Goal: Task Accomplishment & Management: Manage account settings

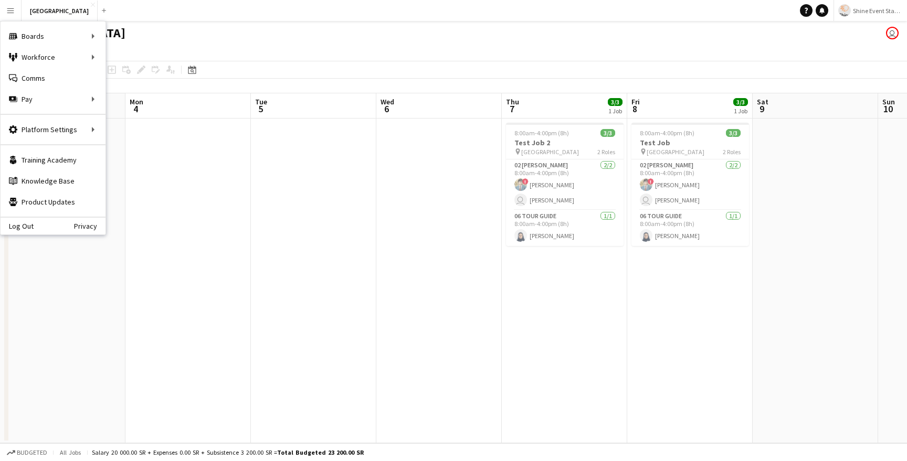
scroll to position [0, 373]
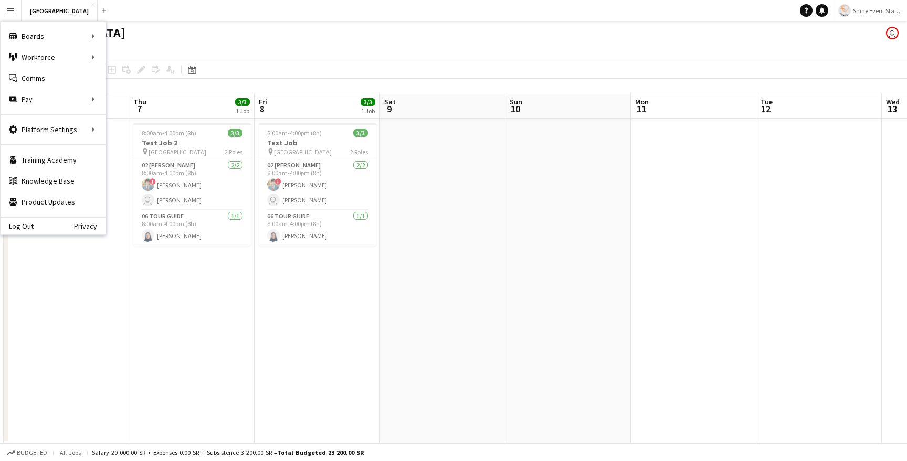
click at [897, 12] on span "Shine Event Staffing" at bounding box center [878, 11] width 50 height 8
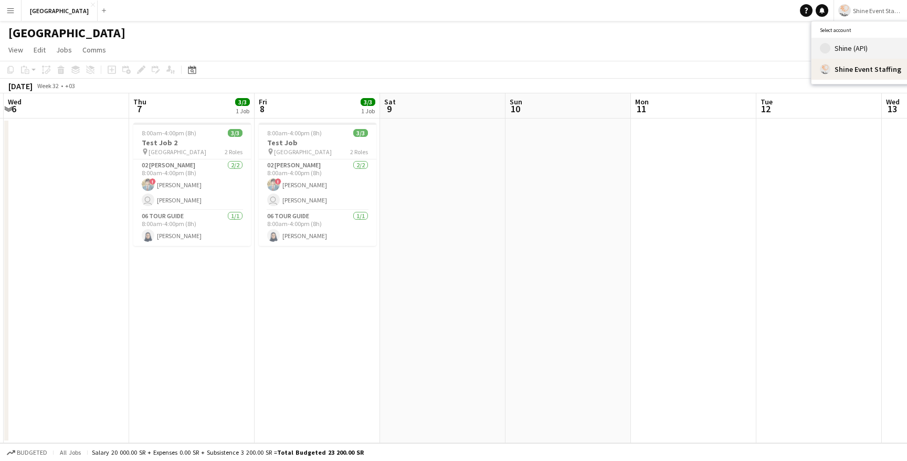
click at [867, 42] on link "Shine (API)" at bounding box center [860, 48] width 98 height 21
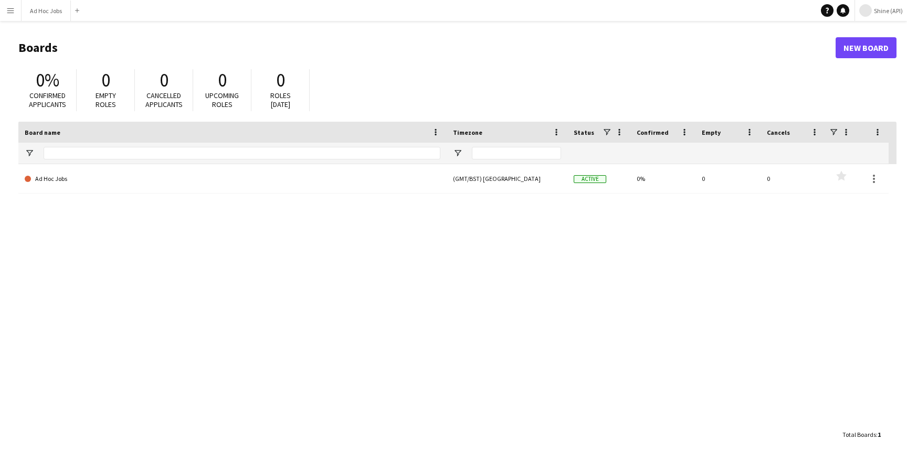
click at [13, 8] on app-icon "Menu" at bounding box center [10, 10] width 8 height 8
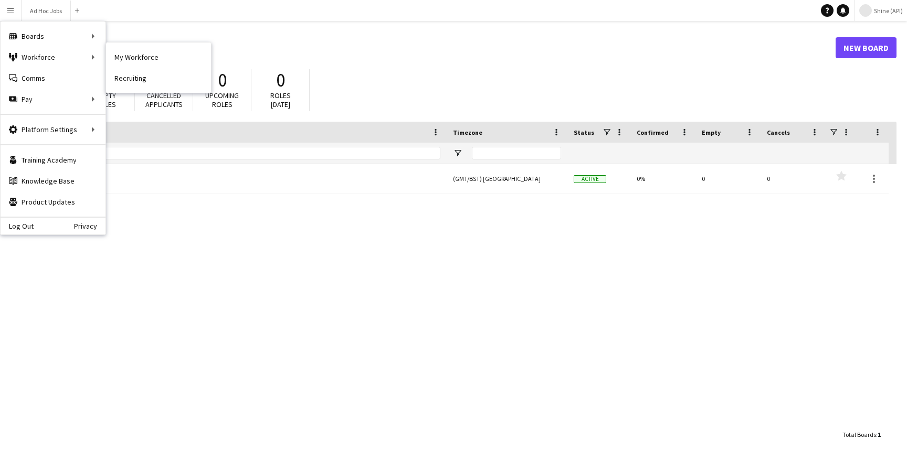
click at [142, 46] on nav "My Workforce Recruiting" at bounding box center [158, 68] width 105 height 50
click at [146, 55] on link "My Workforce" at bounding box center [158, 57] width 105 height 21
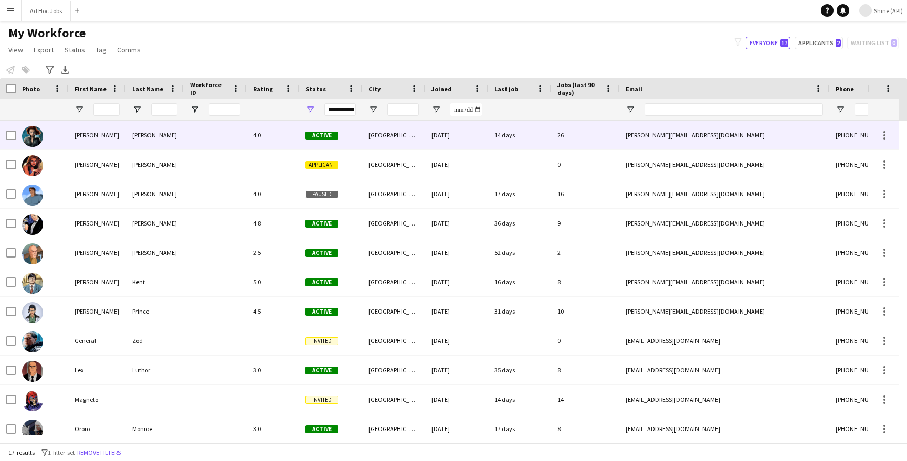
click at [111, 143] on div "[PERSON_NAME]" at bounding box center [97, 135] width 58 height 29
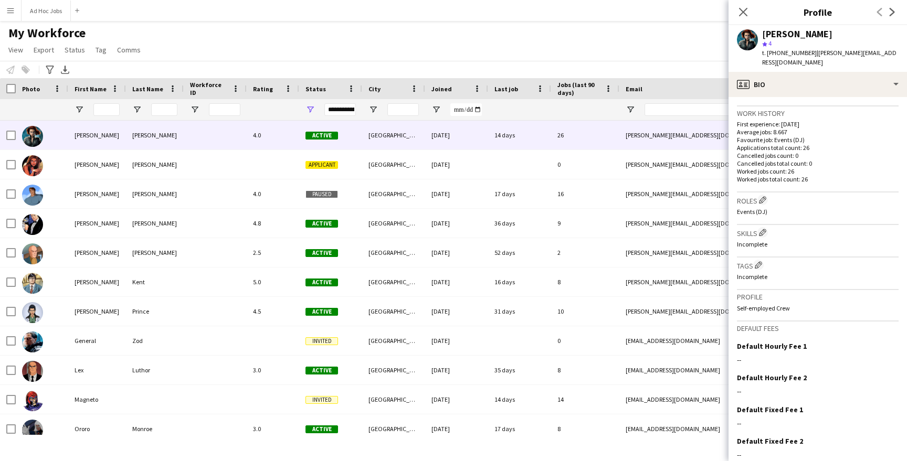
scroll to position [261, 0]
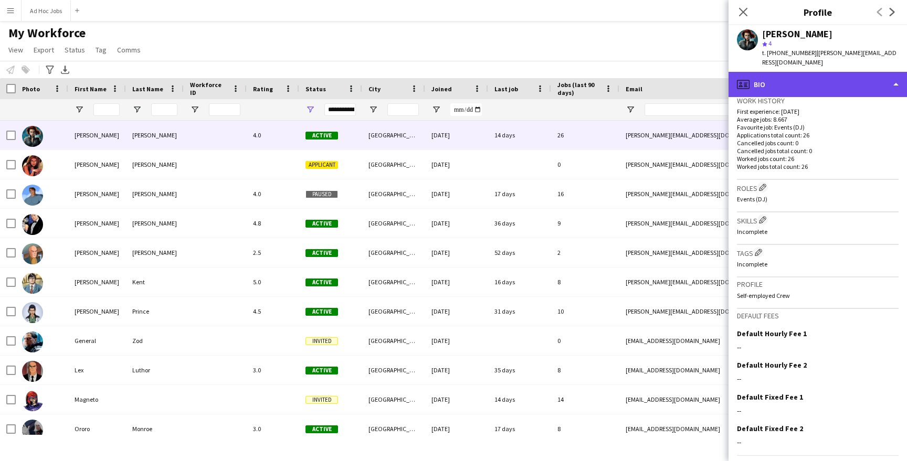
click at [831, 87] on div "profile Bio" at bounding box center [817, 84] width 178 height 25
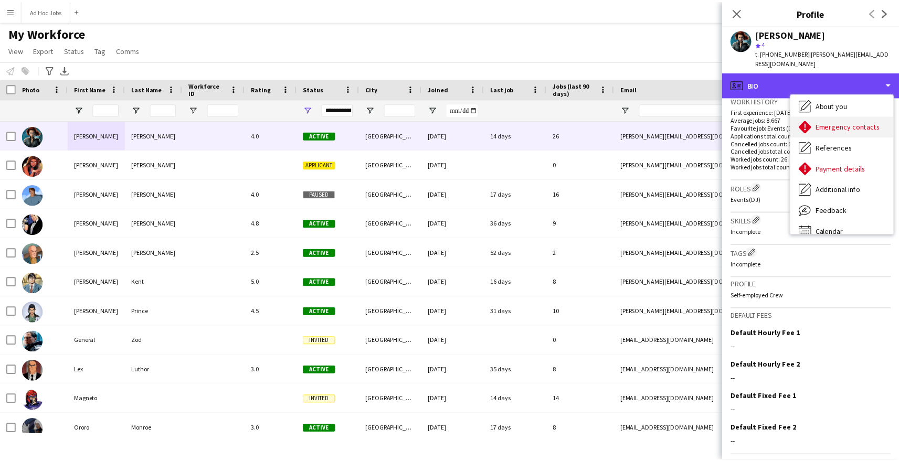
scroll to position [78, 0]
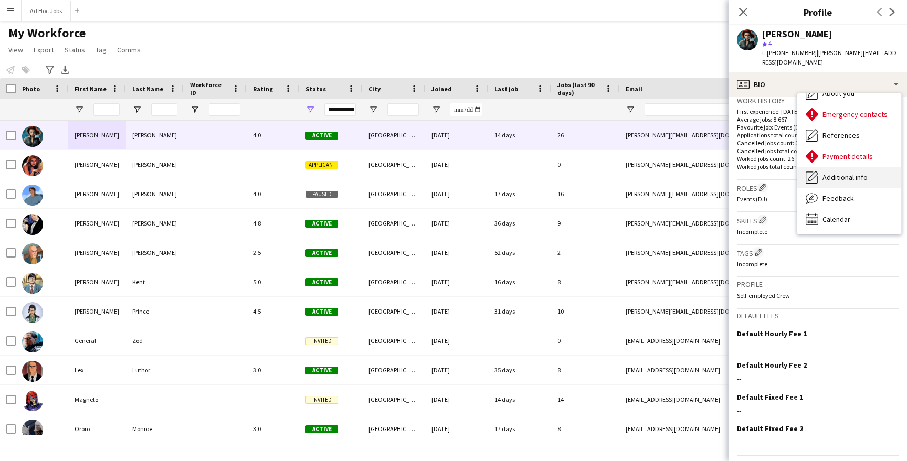
click at [854, 177] on span "Additional info" at bounding box center [844, 177] width 45 height 9
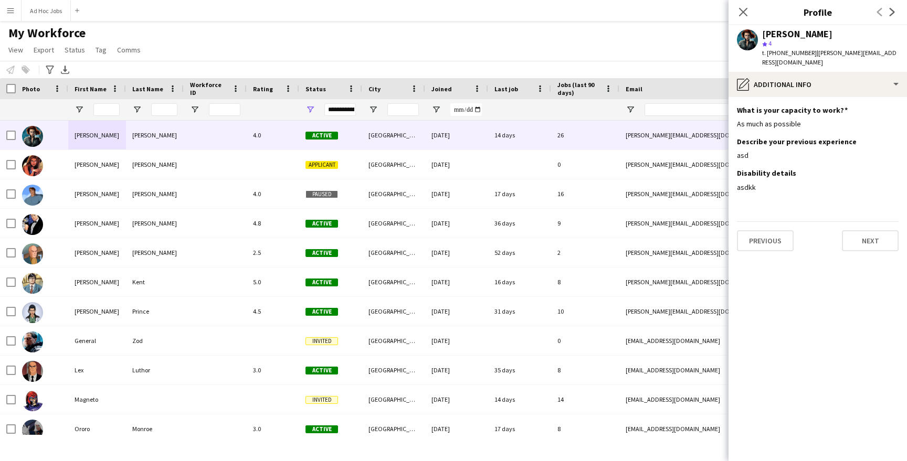
click at [5, 5] on button "Menu" at bounding box center [10, 10] width 21 height 21
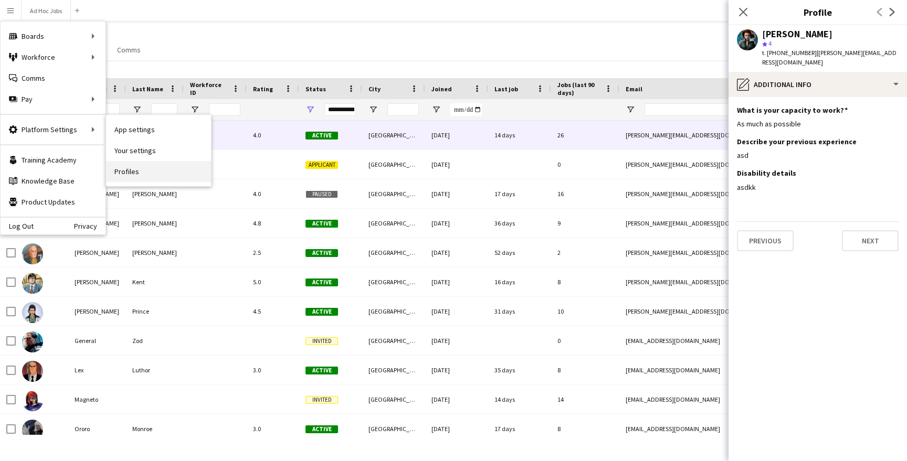
click at [139, 172] on link "Profiles" at bounding box center [158, 171] width 105 height 21
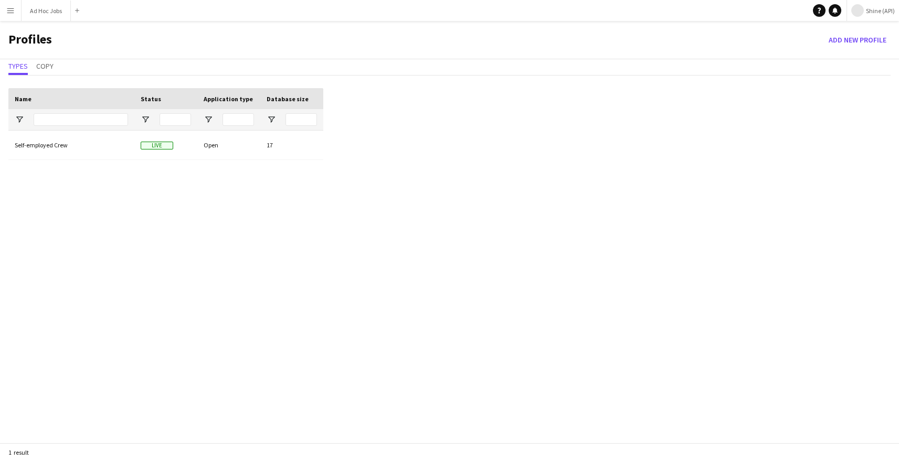
click at [10, 14] on app-icon "Menu" at bounding box center [10, 10] width 8 height 8
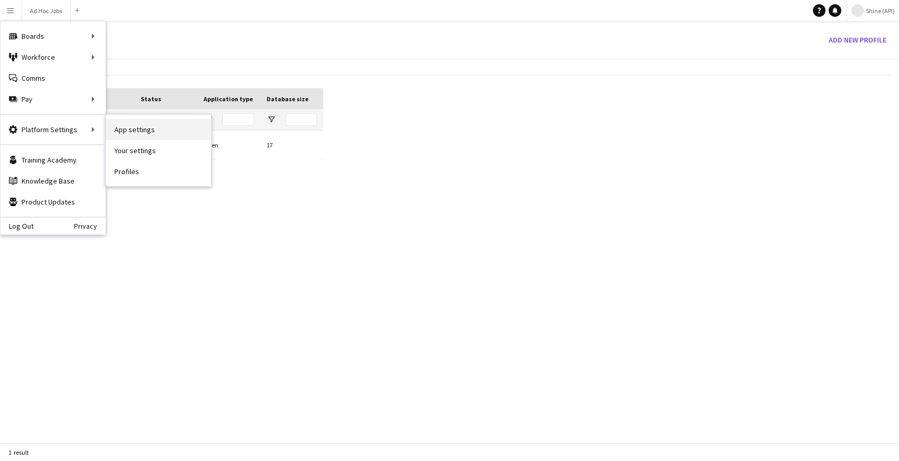
click at [150, 129] on link "App settings" at bounding box center [158, 129] width 105 height 21
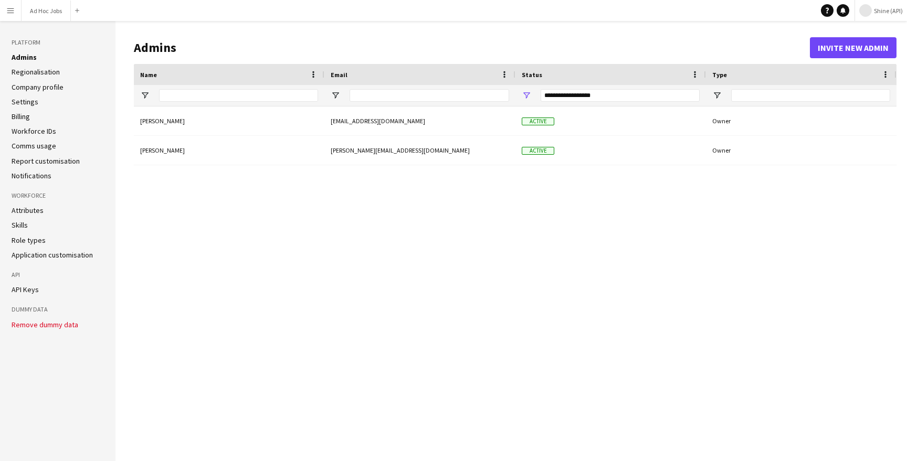
click at [29, 133] on link "Workforce IDs" at bounding box center [34, 130] width 45 height 9
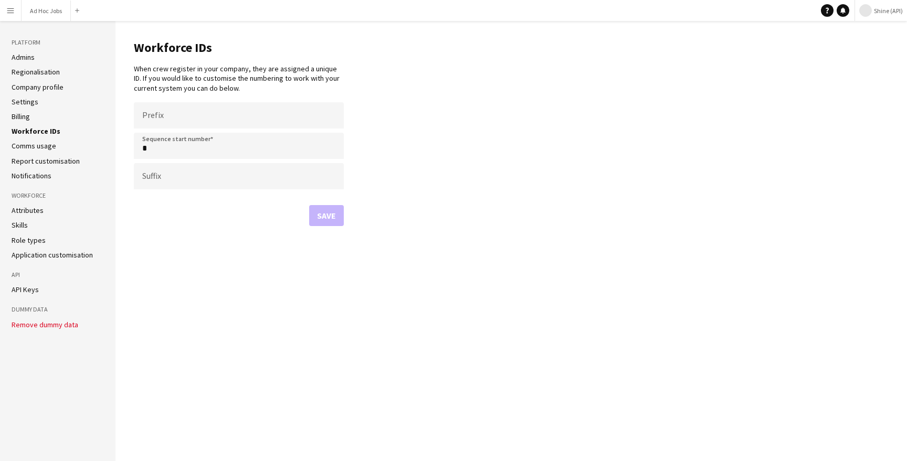
click at [34, 143] on link "Comms usage" at bounding box center [34, 145] width 45 height 9
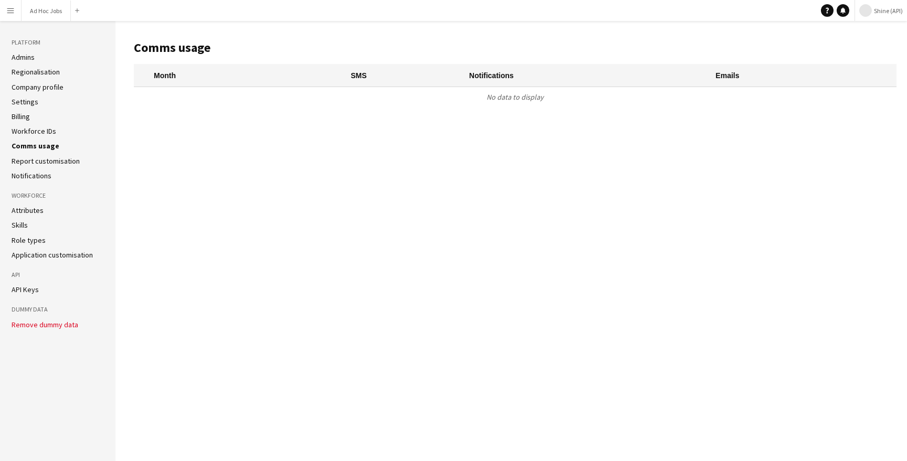
click at [32, 214] on link "Attributes" at bounding box center [28, 210] width 32 height 9
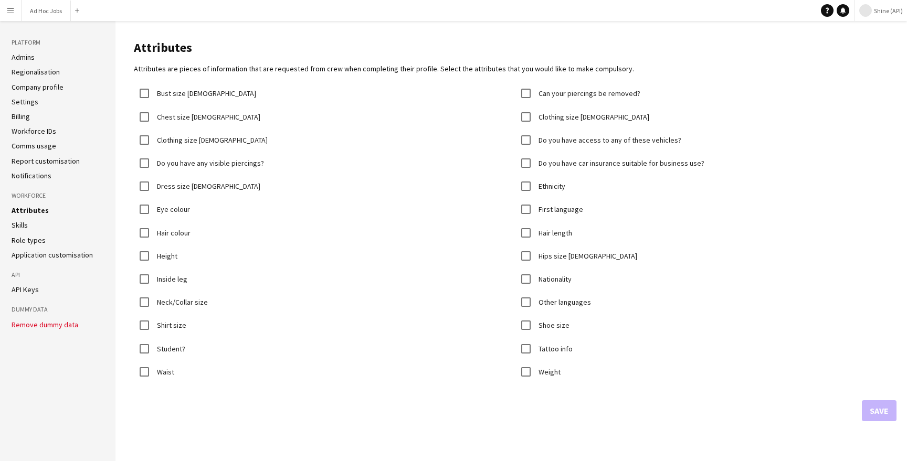
click at [29, 237] on link "Role types" at bounding box center [29, 240] width 34 height 9
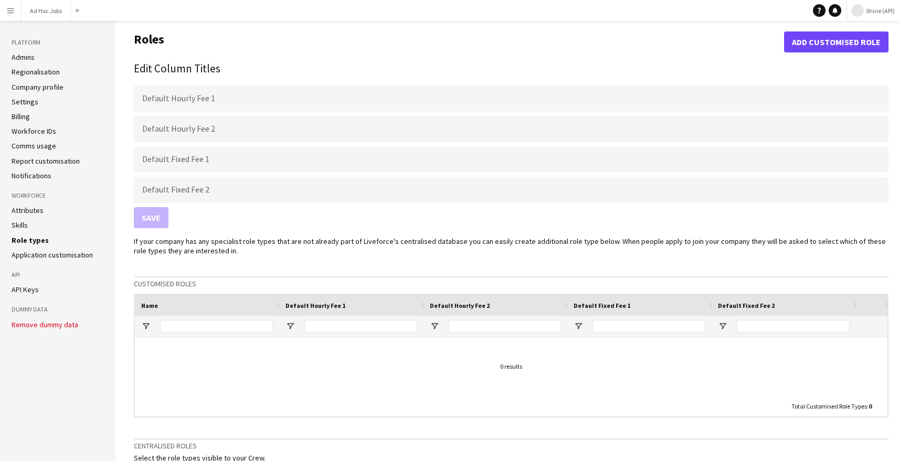
click at [20, 226] on link "Skills" at bounding box center [20, 224] width 16 height 9
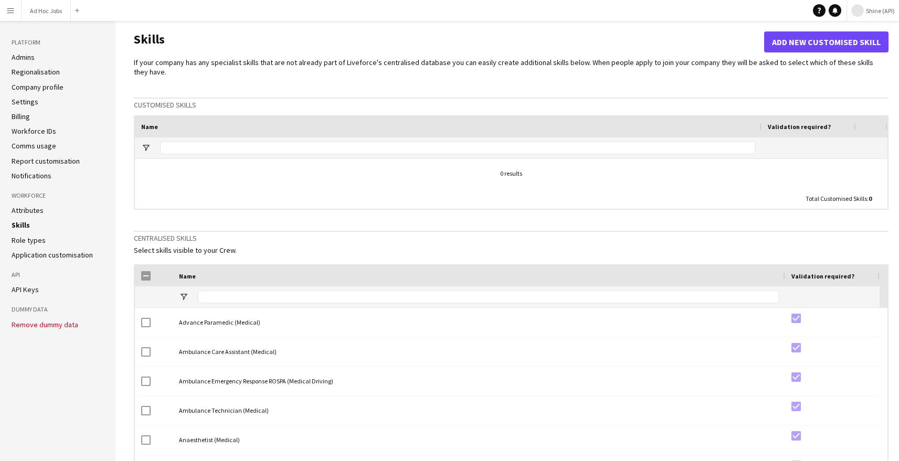
click at [26, 210] on link "Attributes" at bounding box center [28, 210] width 32 height 9
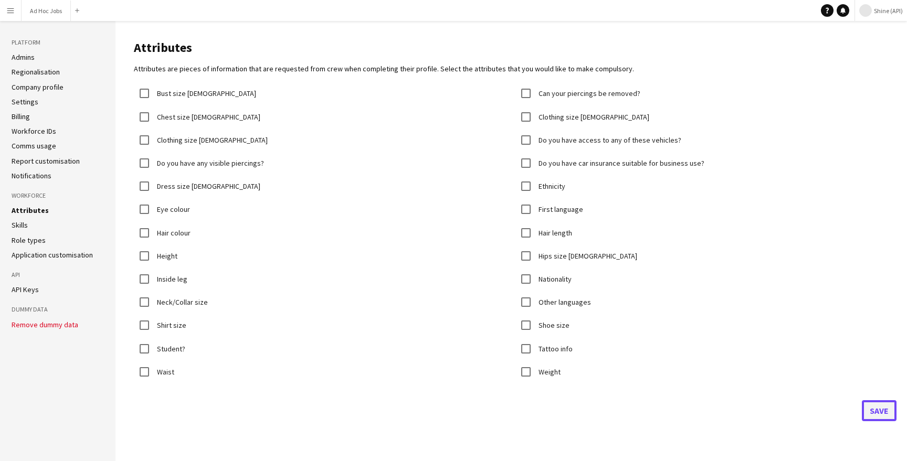
click at [880, 409] on button "Save" at bounding box center [879, 410] width 35 height 21
click at [35, 95] on ul "Admins Regionalisation Company profile Settings Billing Workforce IDs Comms usa…" at bounding box center [58, 116] width 92 height 128
click at [35, 97] on link "Settings" at bounding box center [25, 101] width 27 height 9
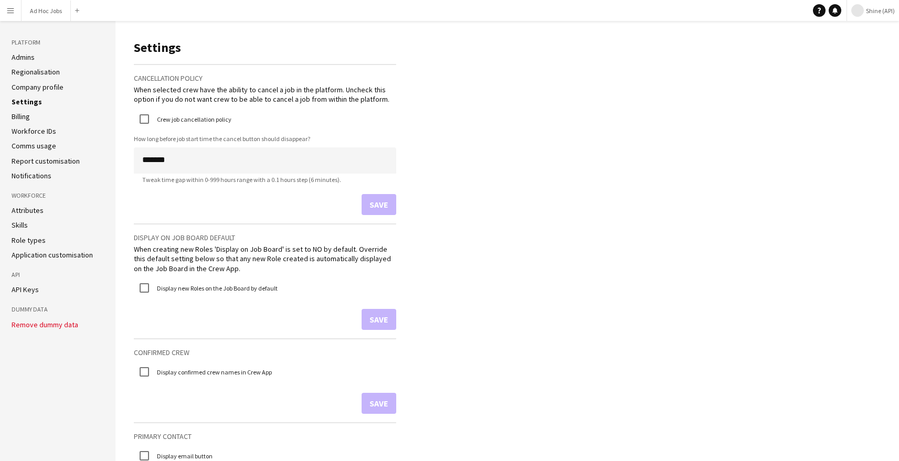
click at [39, 68] on link "Regionalisation" at bounding box center [36, 71] width 48 height 9
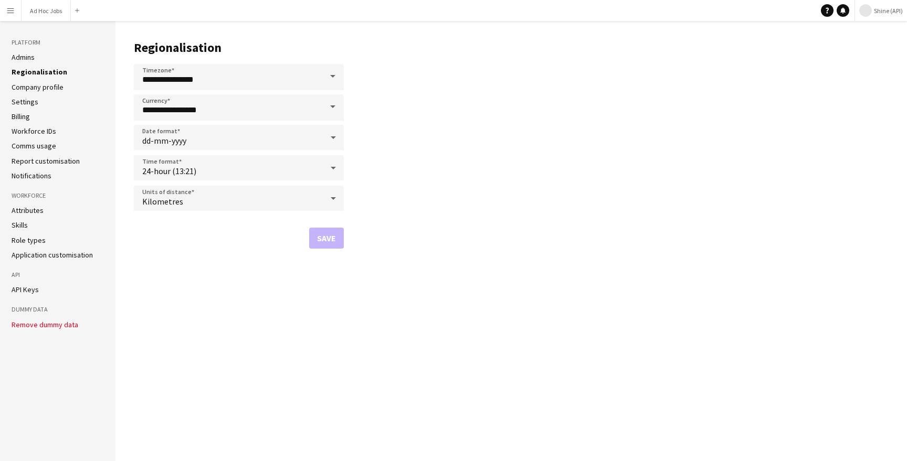
click at [39, 81] on ul "Admins Regionalisation Company profile Settings Billing Workforce IDs Comms usa…" at bounding box center [58, 116] width 92 height 128
click at [40, 94] on ul "Admins Regionalisation Company profile Settings Billing Workforce IDs Comms usa…" at bounding box center [58, 116] width 92 height 128
click at [47, 86] on link "Company profile" at bounding box center [38, 86] width 52 height 9
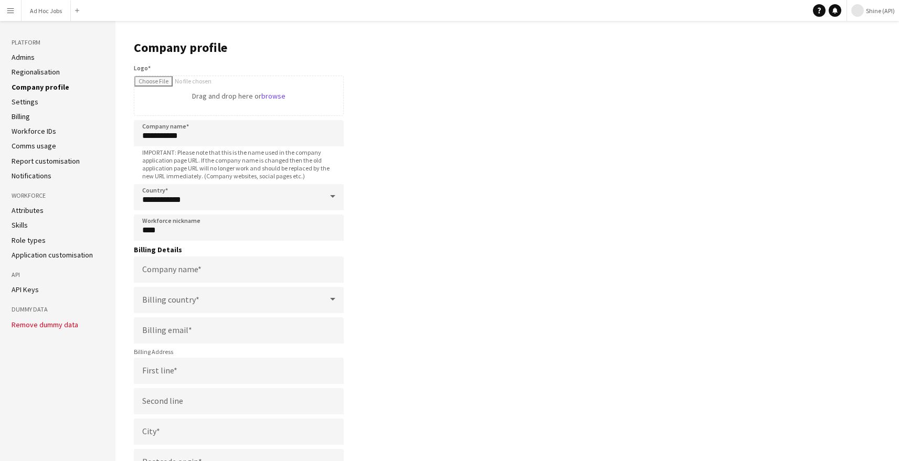
scroll to position [67, 0]
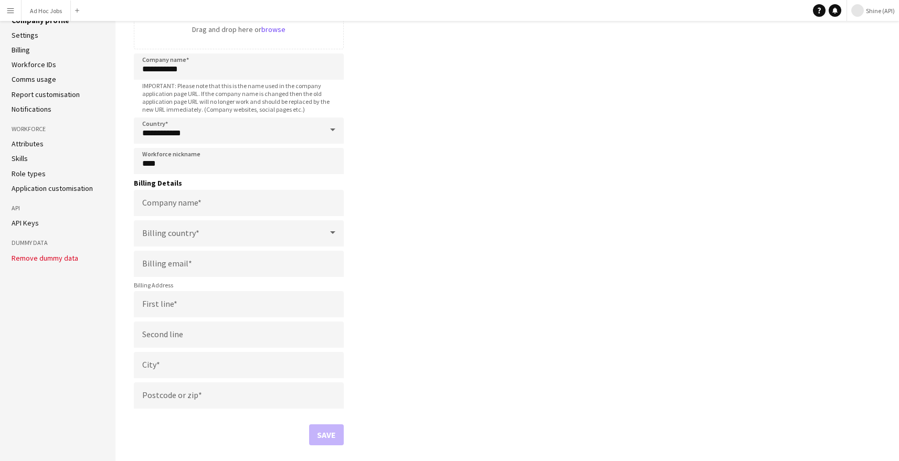
click at [45, 79] on link "Comms usage" at bounding box center [34, 79] width 45 height 9
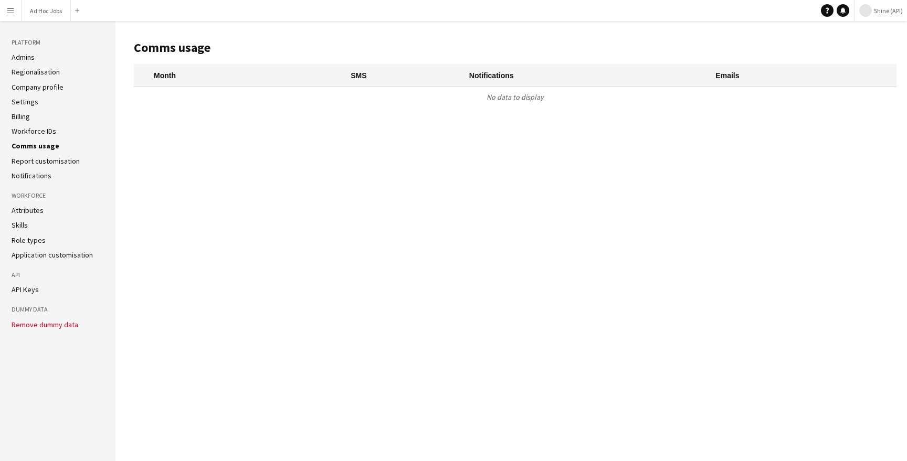
click at [17, 10] on button "Menu" at bounding box center [10, 10] width 21 height 21
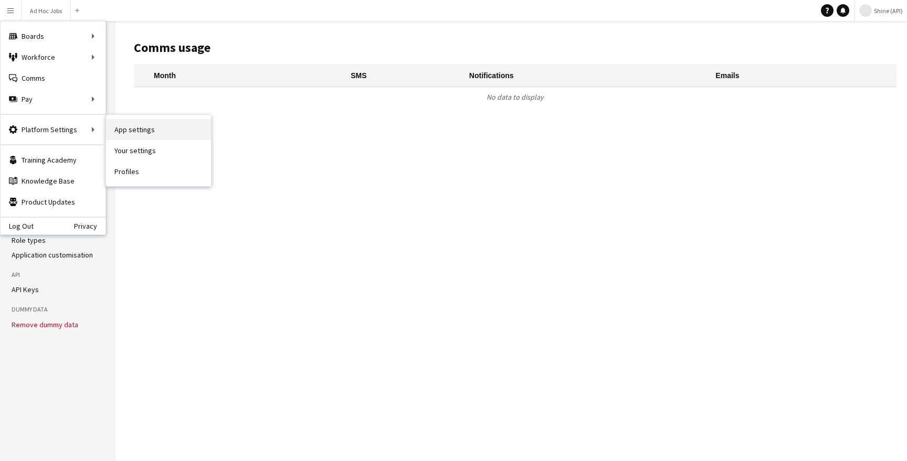
click at [144, 138] on link "App settings" at bounding box center [158, 129] width 105 height 21
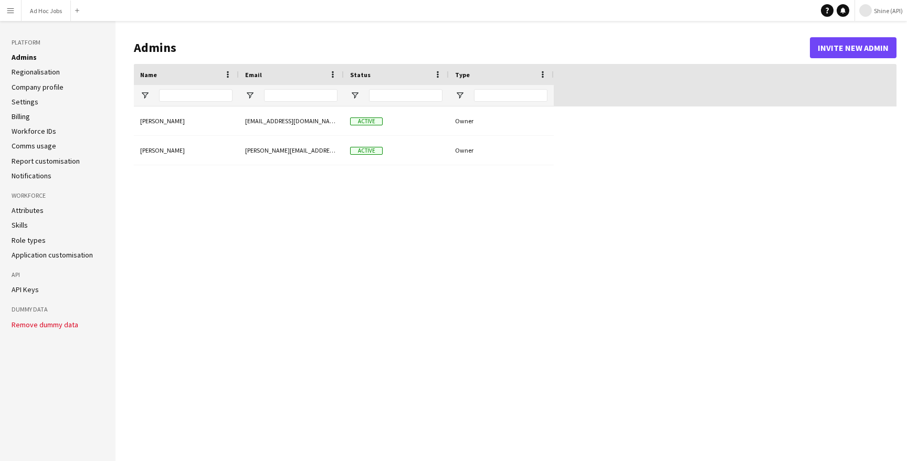
type input "**********"
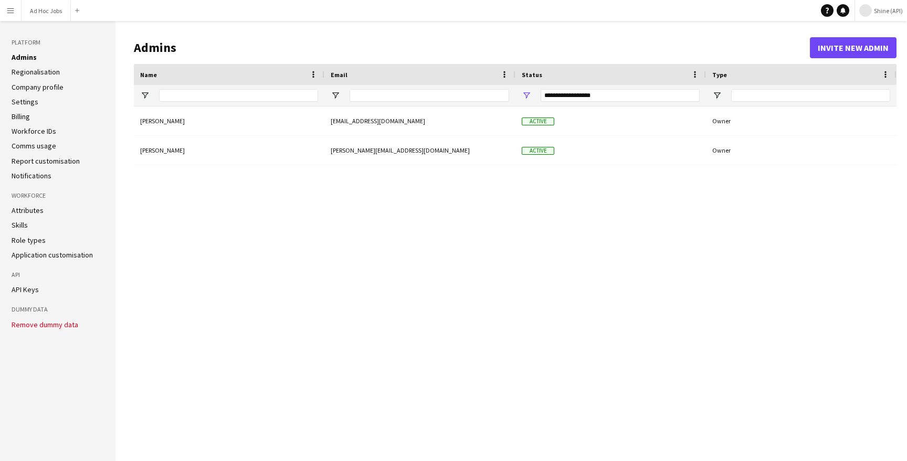
click at [9, 19] on button "Menu" at bounding box center [10, 10] width 21 height 21
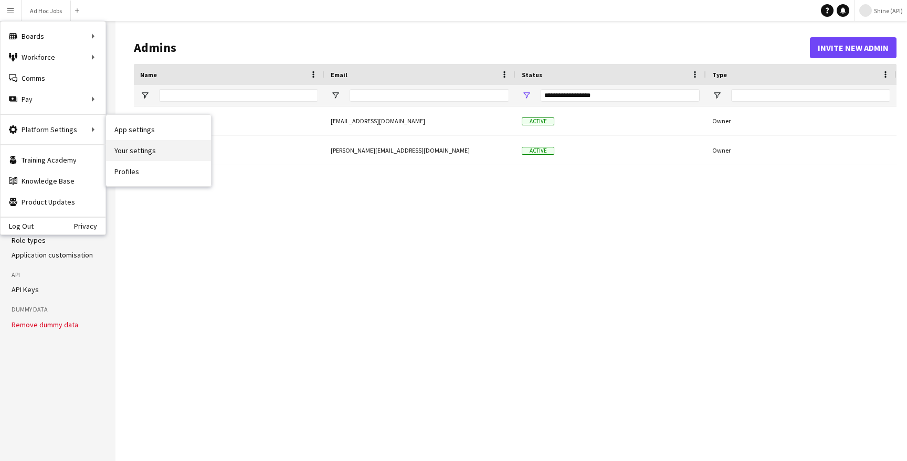
click at [138, 146] on link "Your settings" at bounding box center [158, 150] width 105 height 21
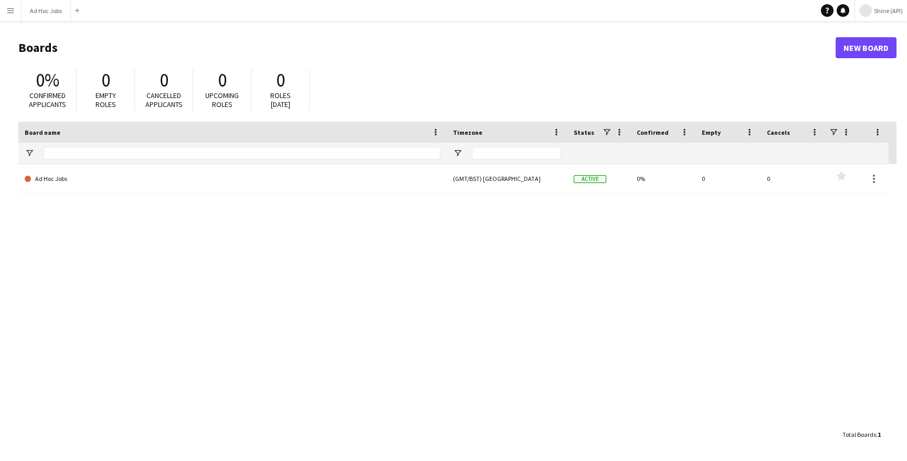
click at [17, 24] on main "Boards New Board 0% Confirmed applicants 0 Empty roles 0 Cancelled applicants 0…" at bounding box center [453, 241] width 907 height 440
click at [16, 17] on button "Menu" at bounding box center [10, 10] width 21 height 21
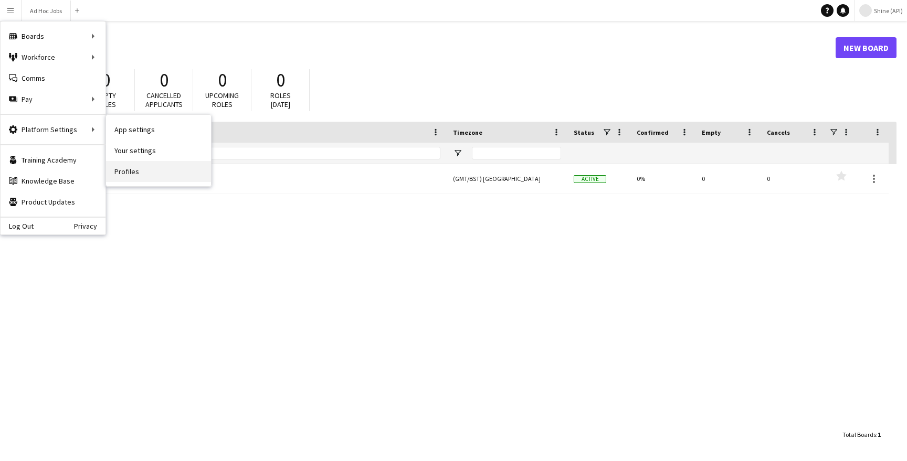
click at [155, 168] on link "Profiles" at bounding box center [158, 171] width 105 height 21
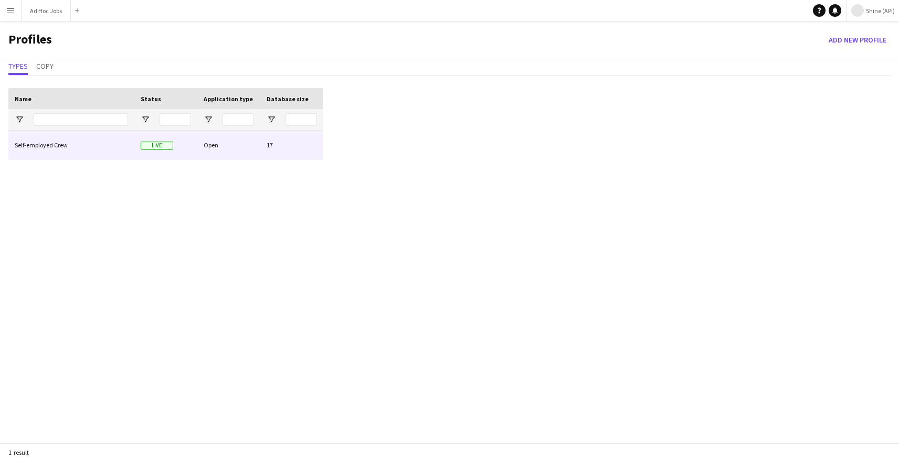
click at [60, 153] on div "Self-employed Crew" at bounding box center [71, 145] width 126 height 29
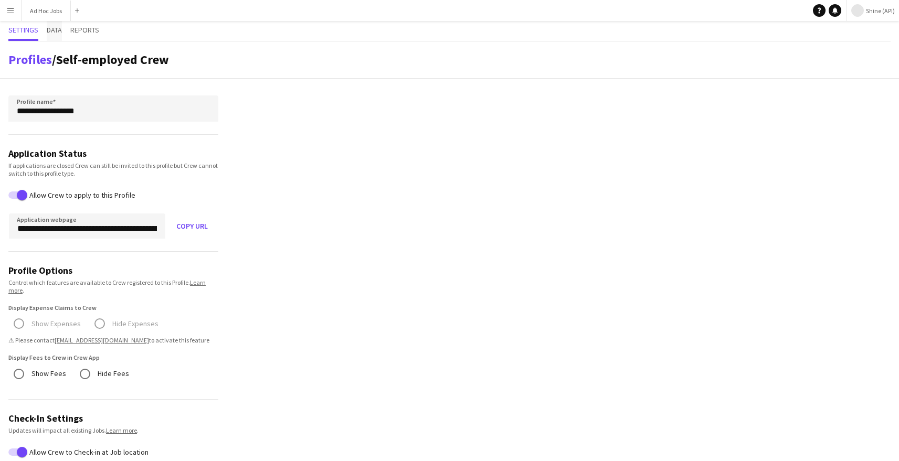
click at [56, 31] on span "Data" at bounding box center [54, 29] width 15 height 7
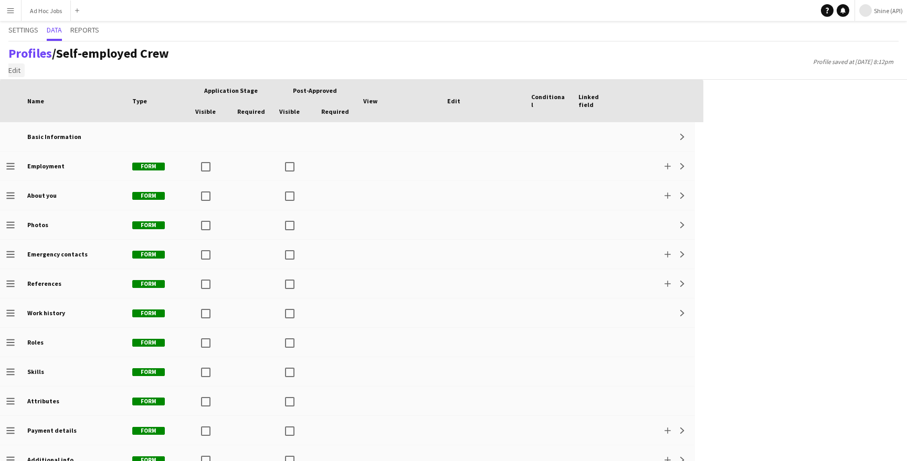
click at [16, 74] on span "Edit" at bounding box center [14, 70] width 12 height 9
click at [38, 99] on link "Add section" at bounding box center [41, 93] width 73 height 22
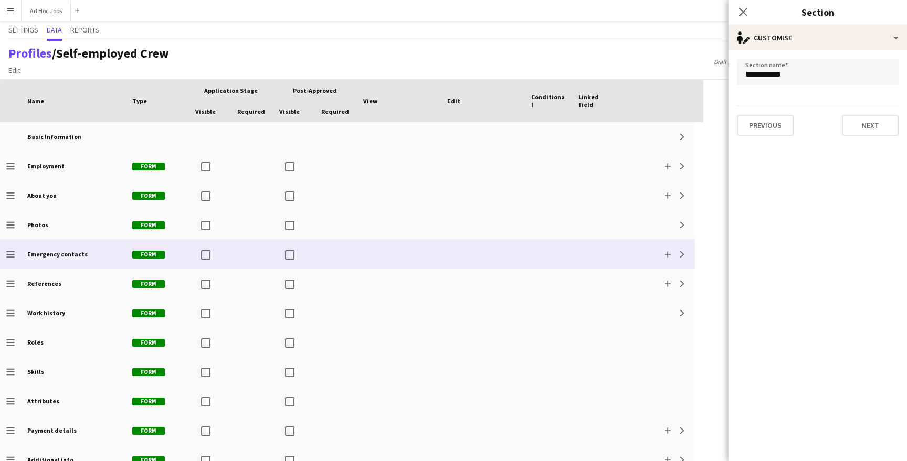
scroll to position [43, 0]
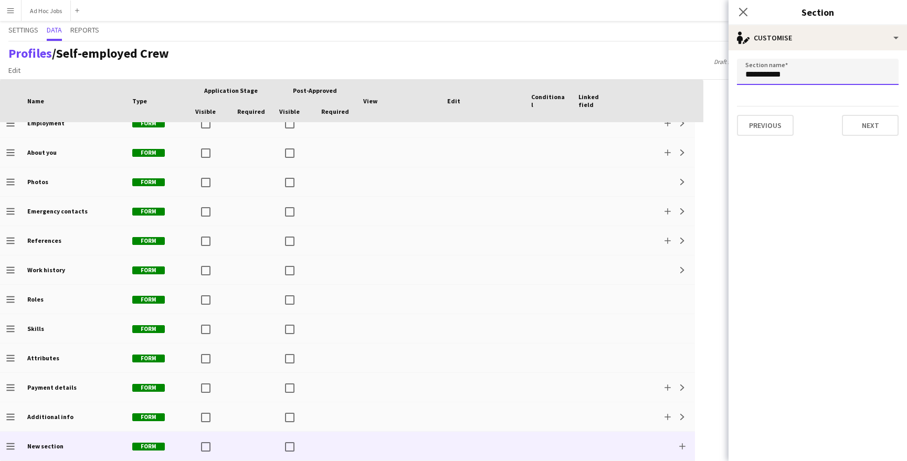
click at [867, 73] on input "**********" at bounding box center [818, 72] width 162 height 26
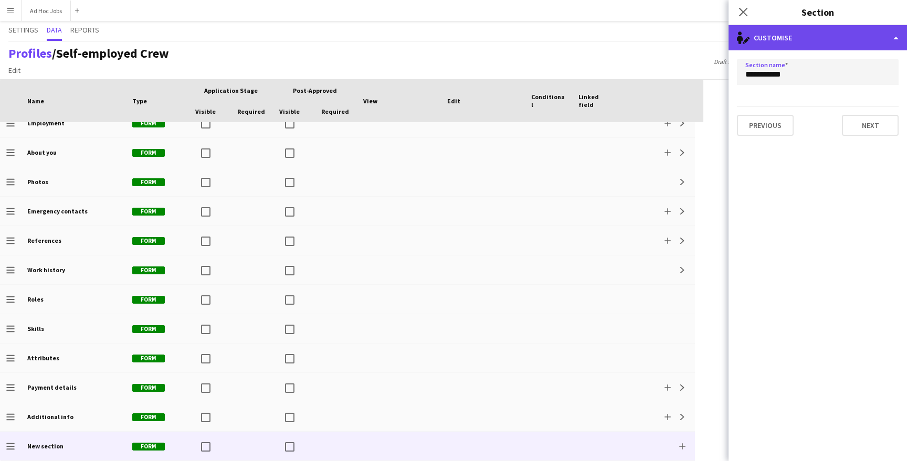
click at [863, 40] on div "single-neutral-actions-edit-1 Customise" at bounding box center [817, 37] width 178 height 25
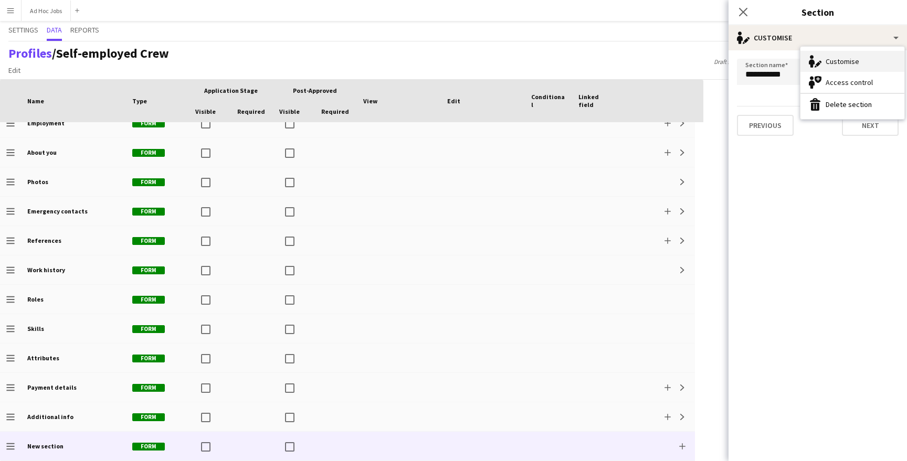
click at [852, 63] on div "Customise Customise" at bounding box center [852, 61] width 104 height 21
click at [820, 75] on input "**********" at bounding box center [818, 72] width 162 height 26
drag, startPoint x: 800, startPoint y: 78, endPoint x: 654, endPoint y: 78, distance: 145.9
click at [654, 78] on body "Menu Boards Boards Boards All jobs Status Workforce Workforce My Workforce Recr…" at bounding box center [453, 230] width 907 height 461
click at [745, 15] on icon at bounding box center [743, 12] width 10 height 10
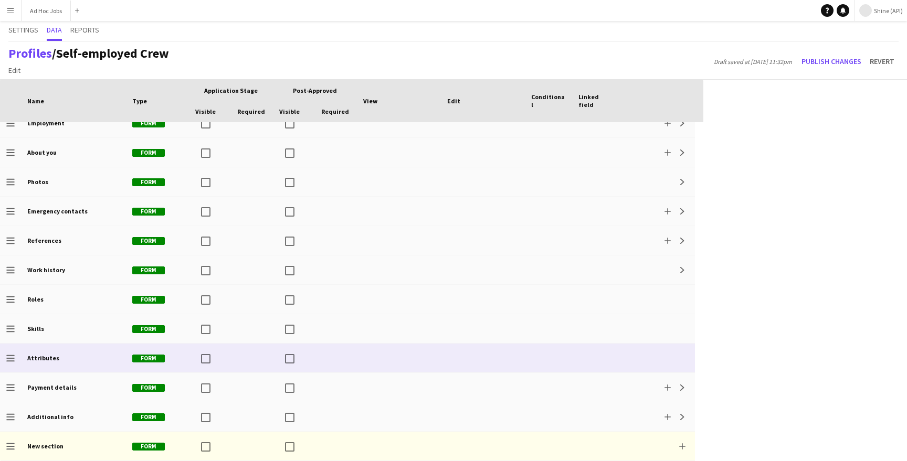
click at [9, 354] on app-icon "Drag to change order" at bounding box center [10, 358] width 8 height 29
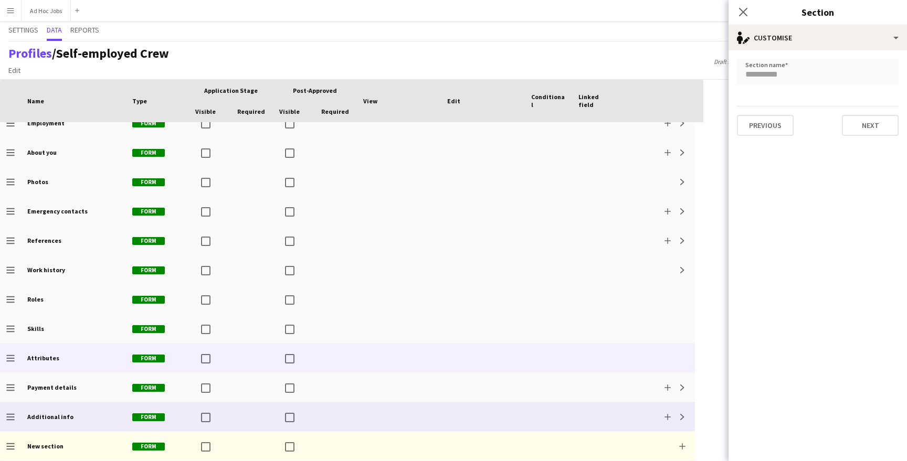
click at [526, 419] on div at bounding box center [548, 417] width 47 height 29
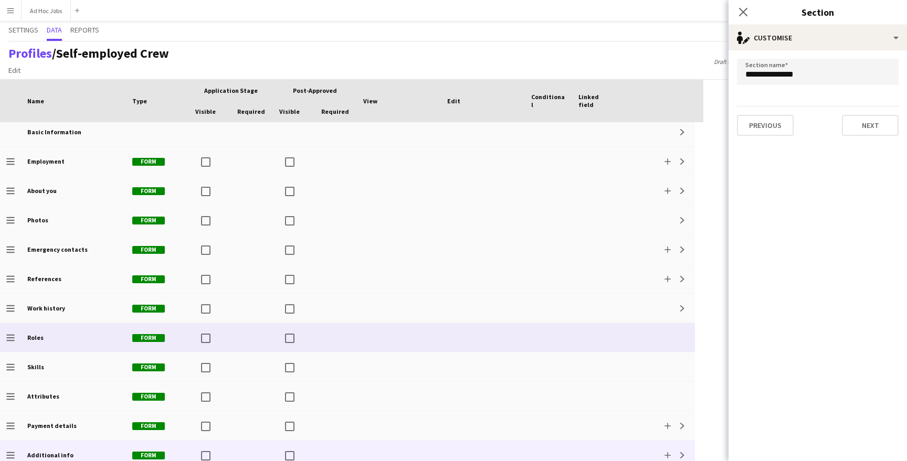
scroll to position [0, 0]
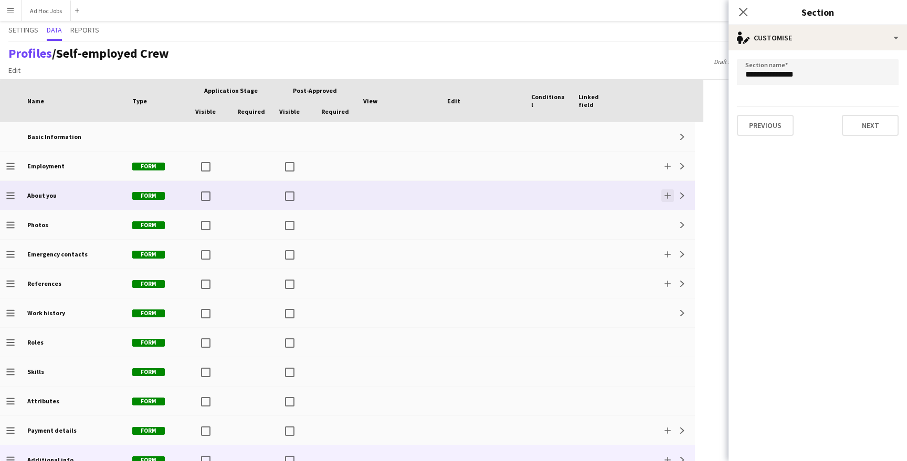
click at [669, 199] on button "Add" at bounding box center [667, 195] width 13 height 13
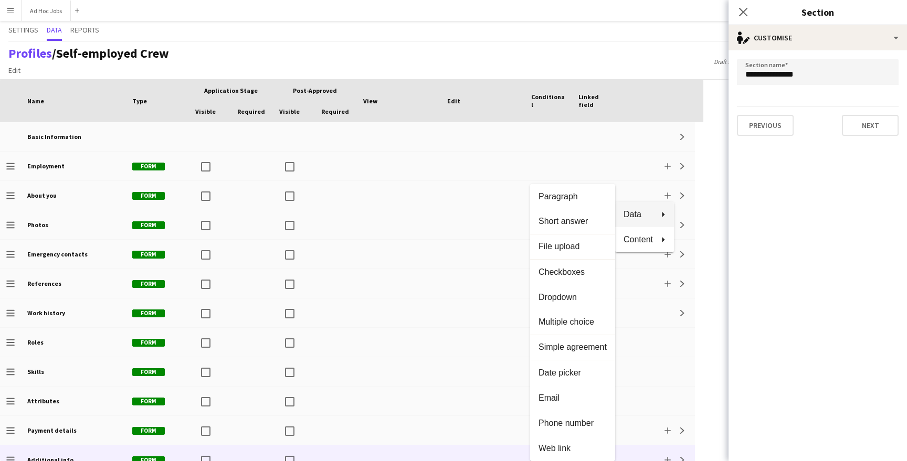
click at [664, 208] on button "Data" at bounding box center [644, 214] width 59 height 25
click at [572, 219] on span "Short answer" at bounding box center [572, 221] width 68 height 9
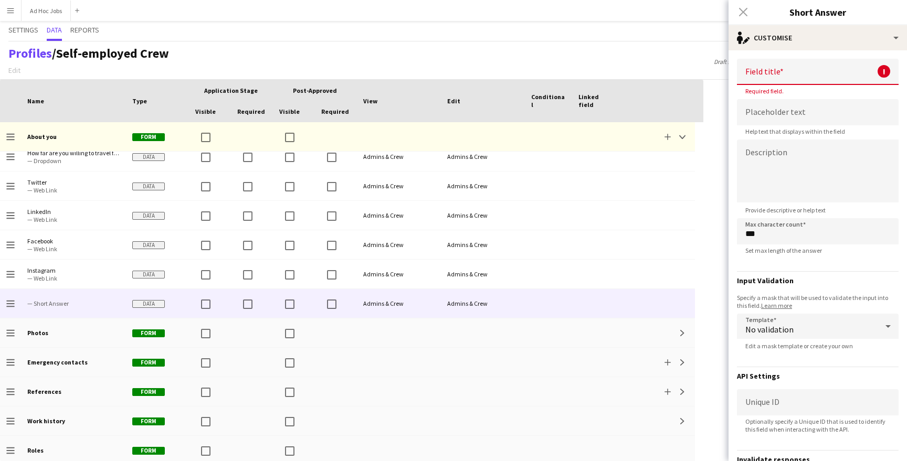
click at [787, 69] on input at bounding box center [818, 72] width 162 height 26
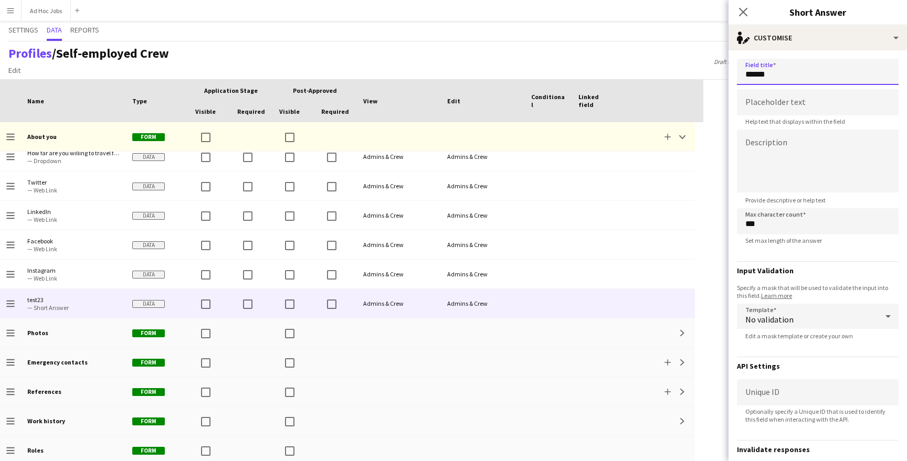
type input "******"
click at [794, 139] on textarea at bounding box center [818, 161] width 162 height 63
click at [797, 104] on input at bounding box center [818, 102] width 162 height 26
type input "****"
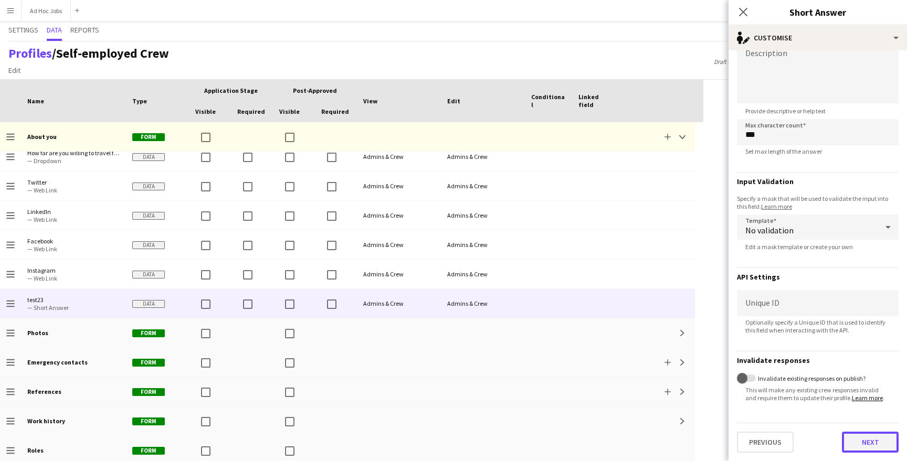
click at [863, 446] on button "Next" at bounding box center [870, 442] width 57 height 21
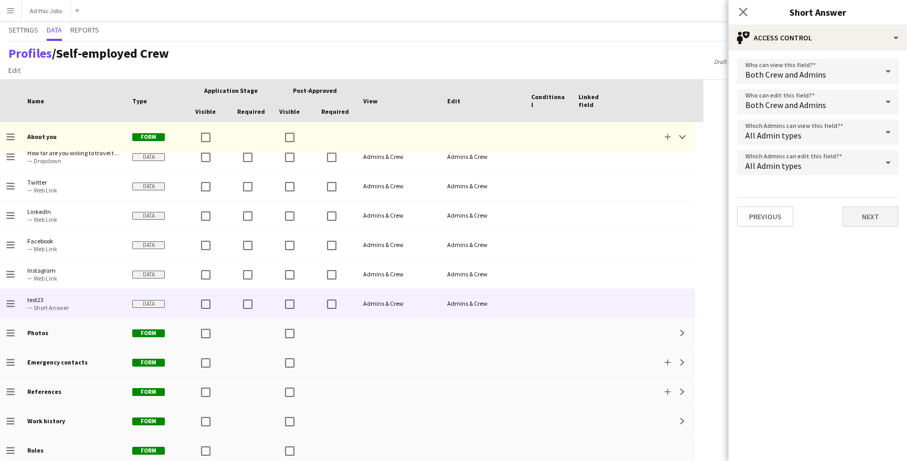
click at [850, 221] on button "Next" at bounding box center [870, 216] width 57 height 21
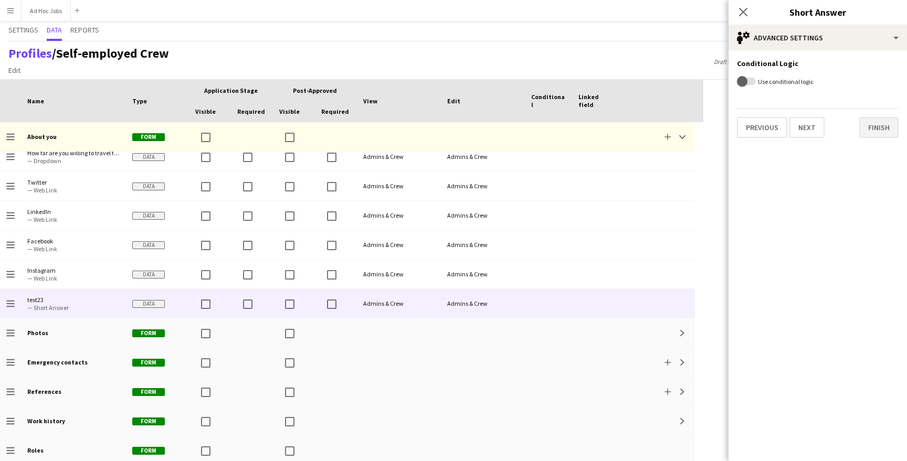
click at [874, 133] on button "Finish" at bounding box center [878, 127] width 39 height 21
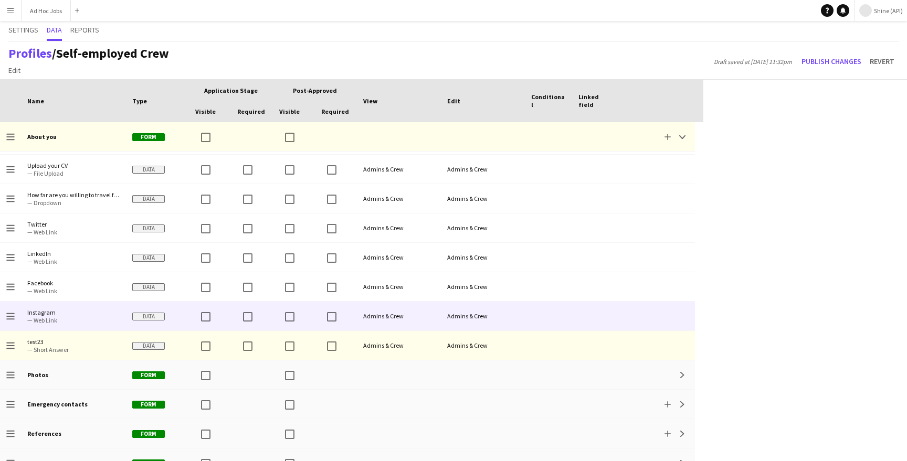
scroll to position [76, 0]
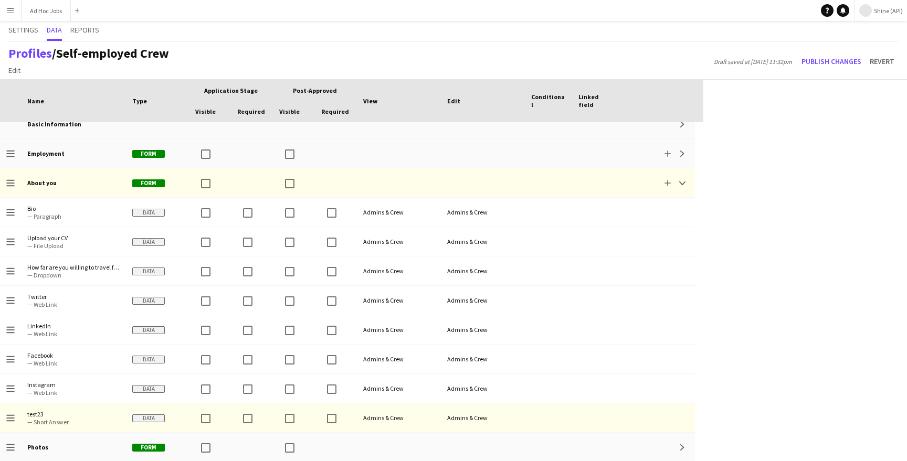
click at [878, 17] on button "Shine (API)" at bounding box center [880, 10] width 52 height 21
click at [849, 60] on button "Publish changes" at bounding box center [831, 61] width 68 height 17
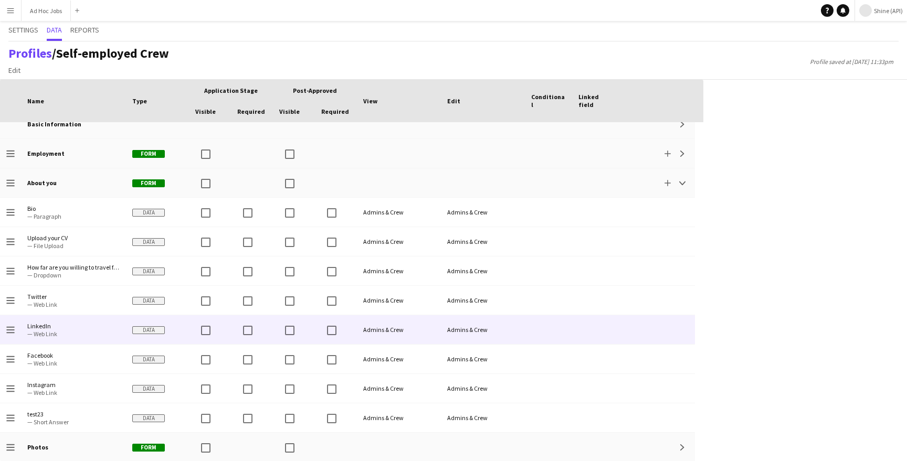
scroll to position [41, 0]
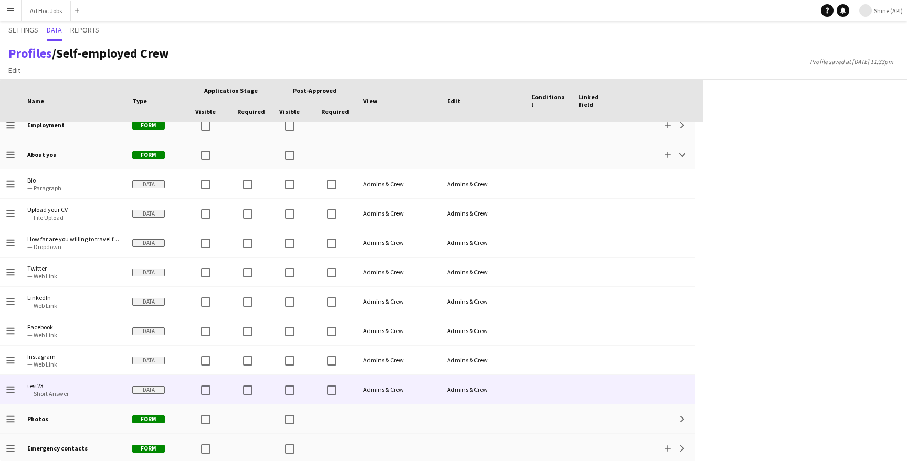
click at [8, 388] on icon "Drag to change order" at bounding box center [10, 390] width 8 height 8
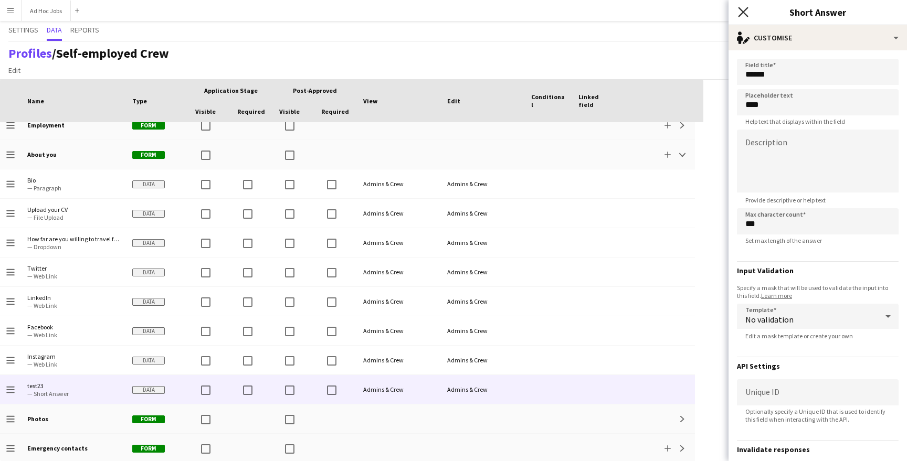
click at [738, 12] on icon "Close pop-in" at bounding box center [743, 12] width 10 height 10
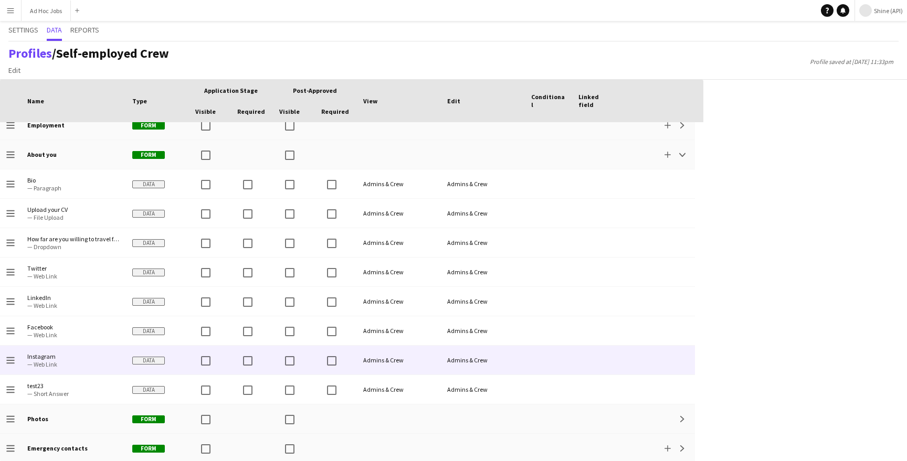
scroll to position [60, 0]
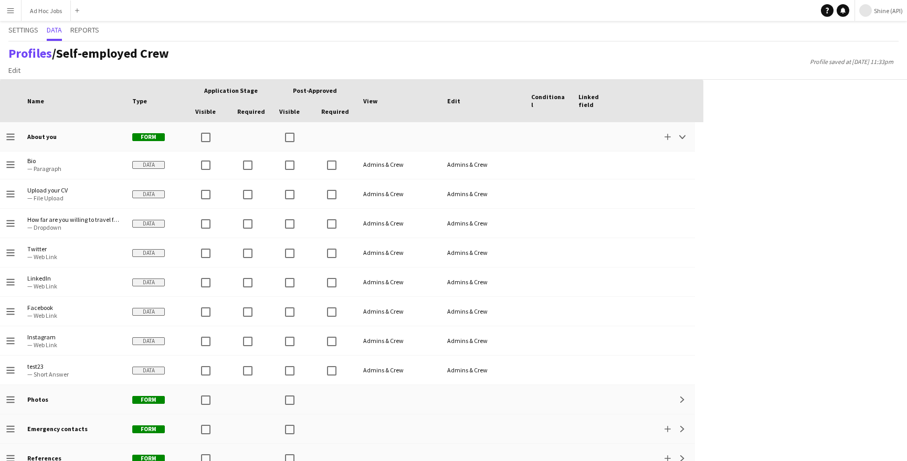
click at [14, 14] on app-icon "Menu" at bounding box center [10, 10] width 8 height 8
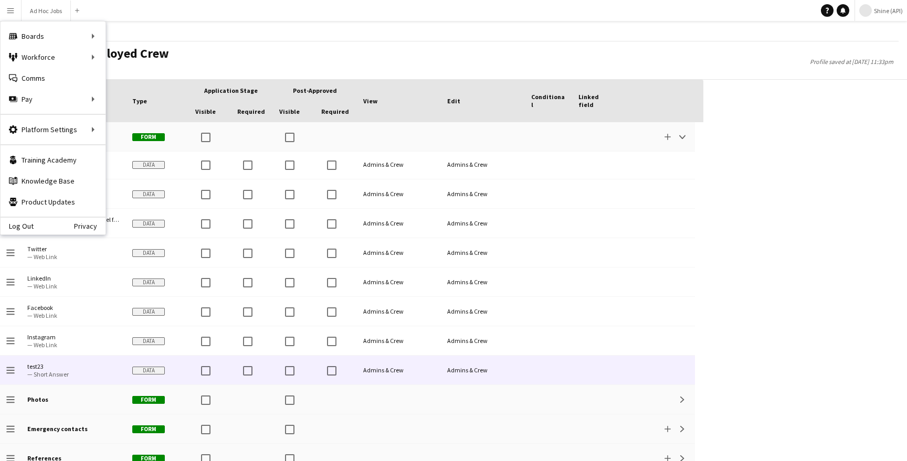
click at [62, 365] on span "test23" at bounding box center [73, 367] width 92 height 8
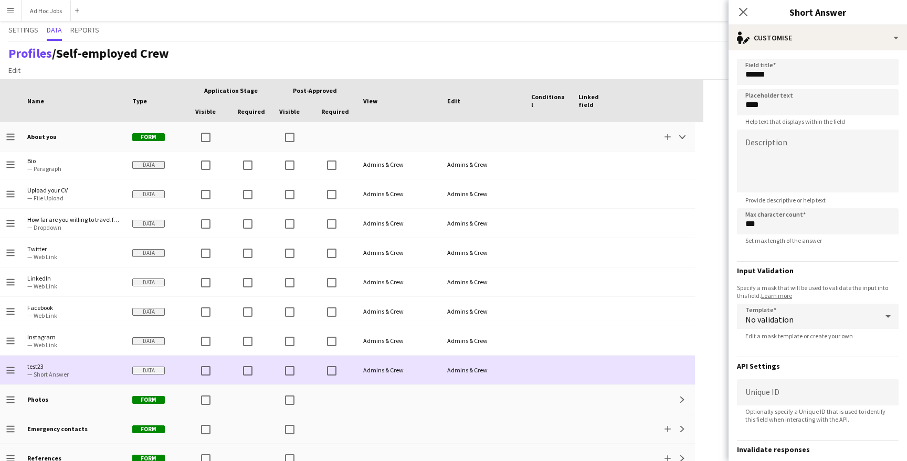
click at [62, 365] on span "test23" at bounding box center [73, 367] width 92 height 8
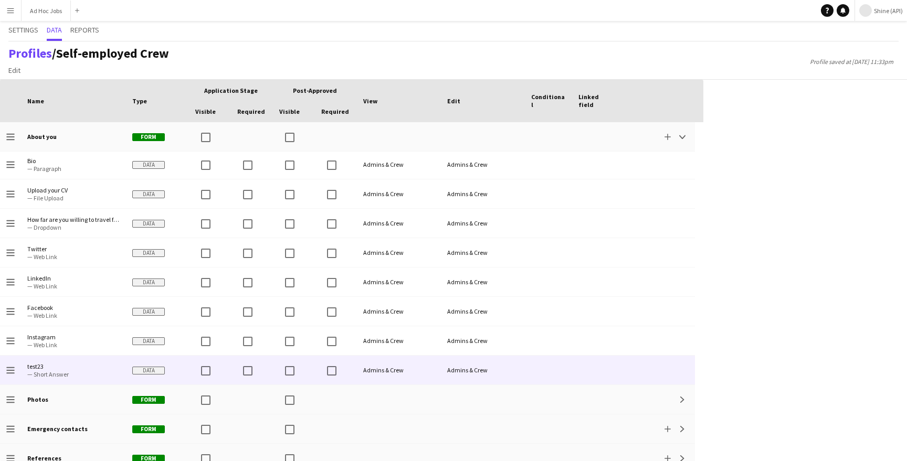
click at [62, 365] on span "test23" at bounding box center [73, 367] width 92 height 8
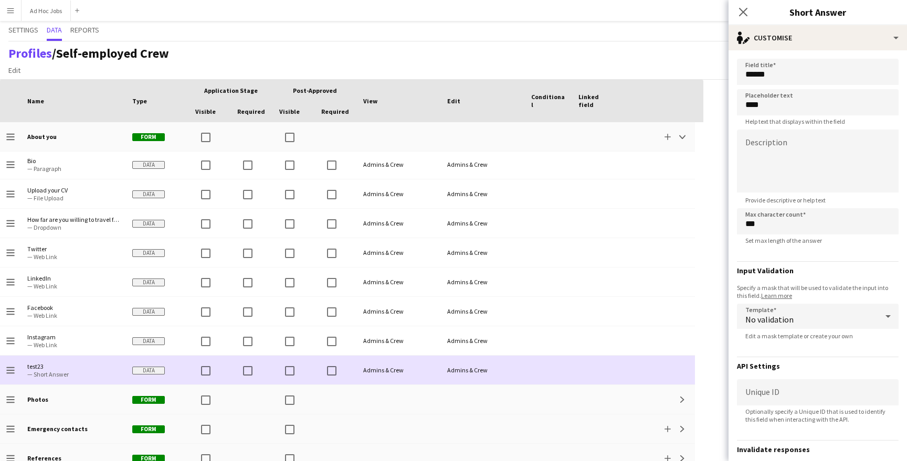
click at [62, 365] on span "test23" at bounding box center [73, 367] width 92 height 8
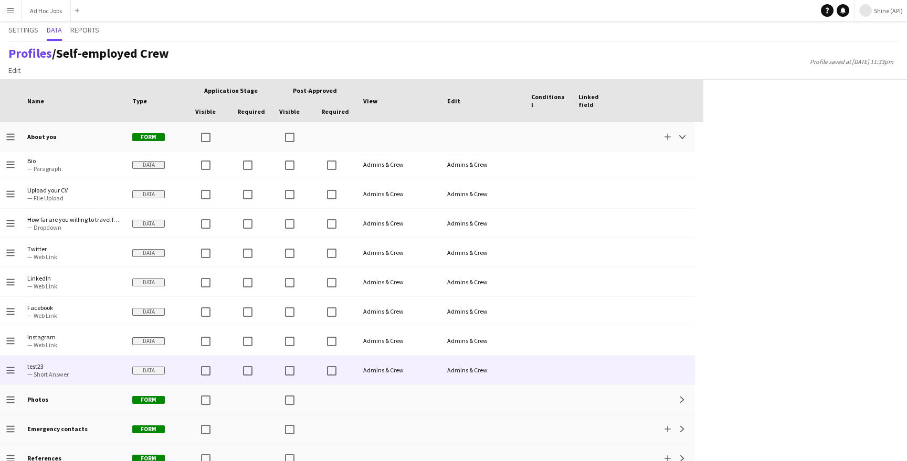
click at [66, 361] on span "test23 — Short Answer" at bounding box center [73, 370] width 92 height 29
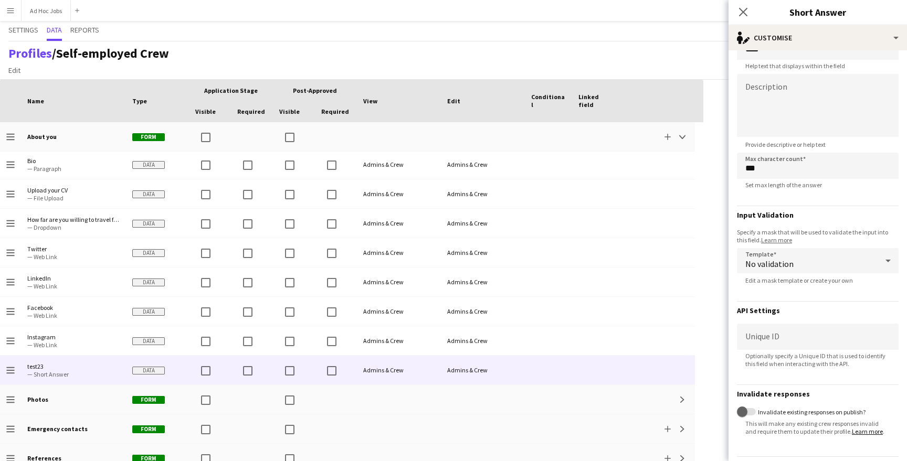
scroll to position [94, 0]
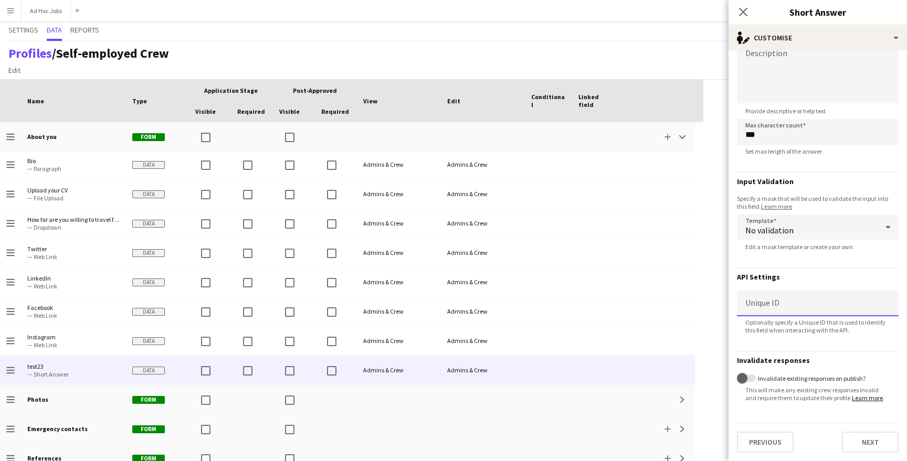
click at [792, 297] on input at bounding box center [818, 303] width 162 height 26
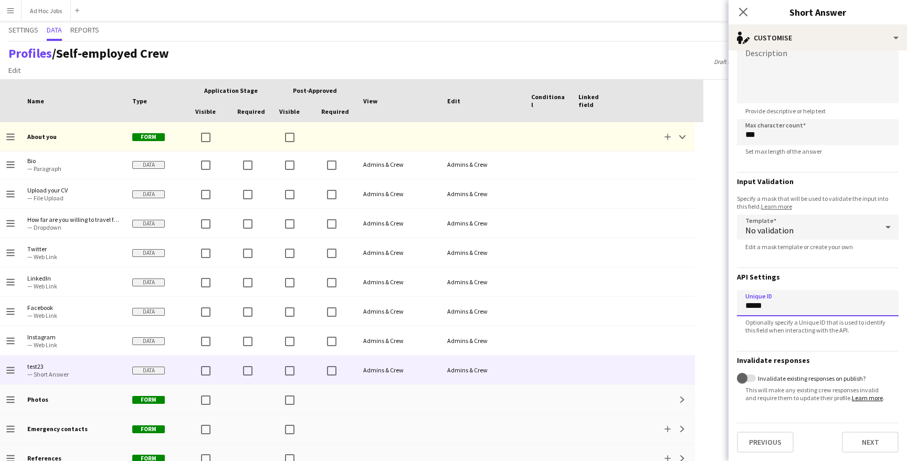
type input "******"
click at [874, 451] on button "Next" at bounding box center [870, 442] width 57 height 21
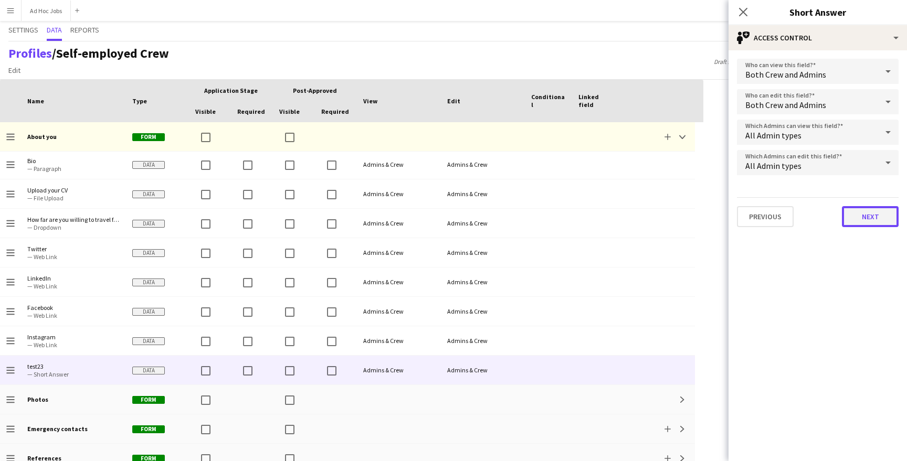
click at [863, 213] on button "Next" at bounding box center [870, 216] width 57 height 21
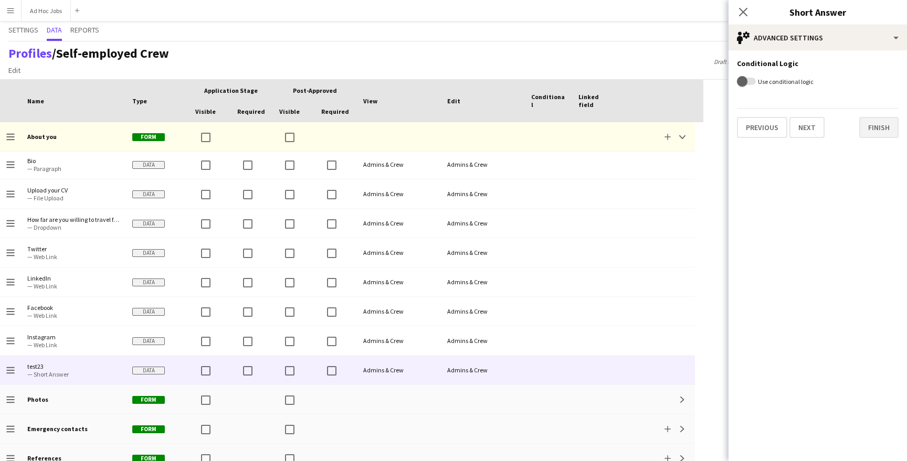
click at [870, 122] on button "Finish" at bounding box center [878, 127] width 39 height 21
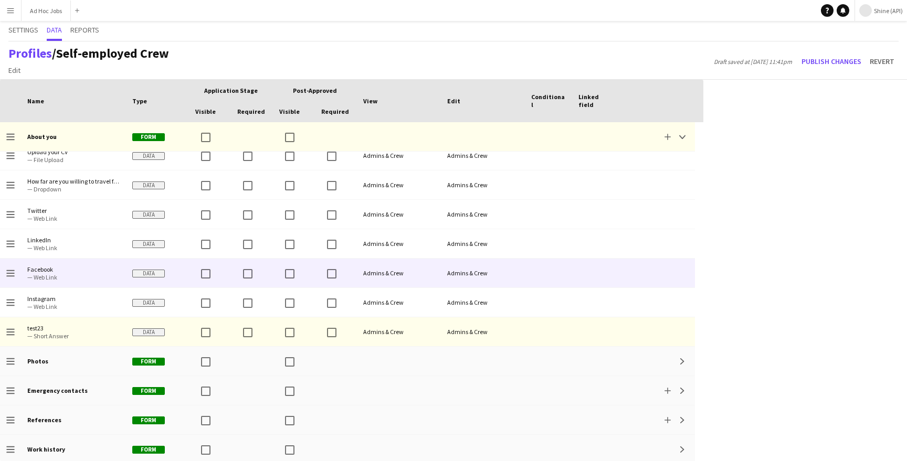
scroll to position [102, 0]
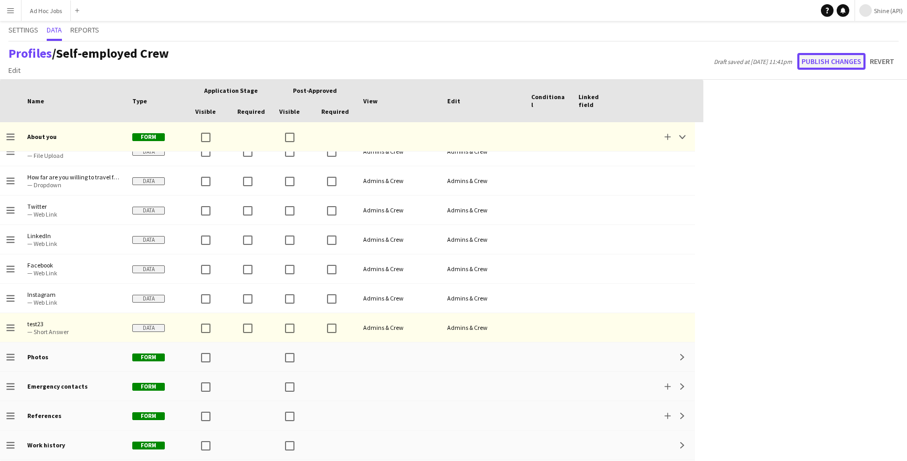
click at [817, 54] on button "Publish changes" at bounding box center [831, 61] width 68 height 17
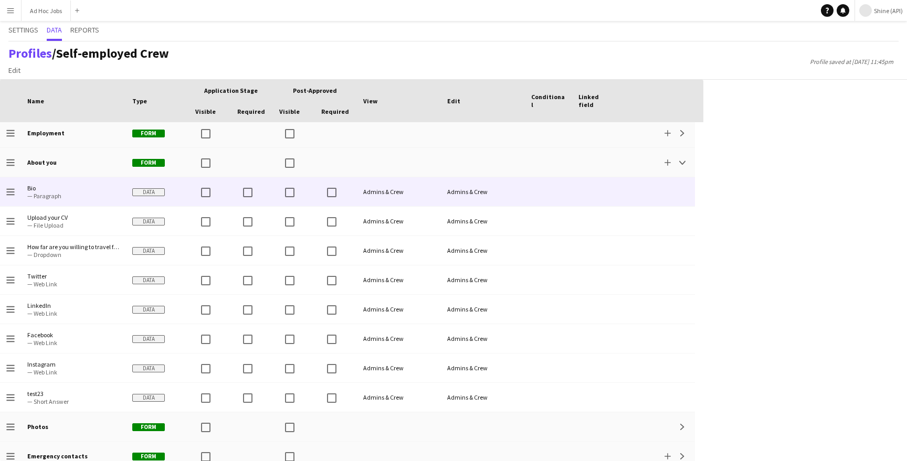
scroll to position [14, 0]
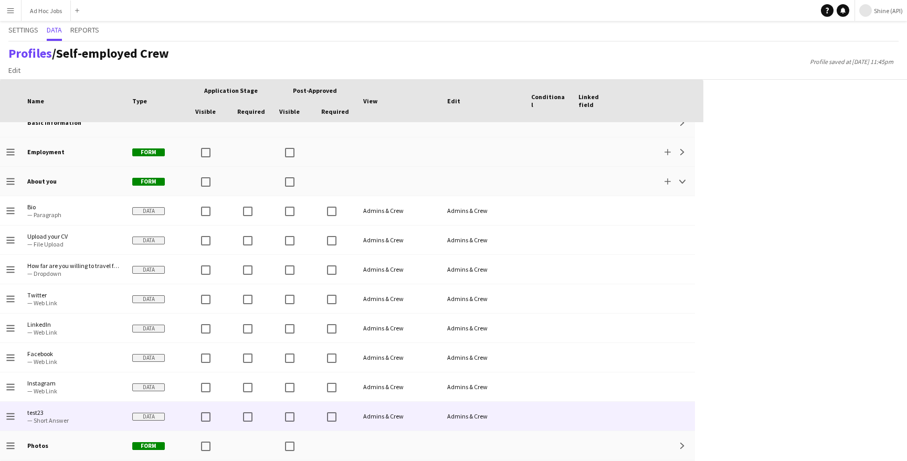
click at [510, 412] on div "Admins & Crew" at bounding box center [483, 416] width 84 height 29
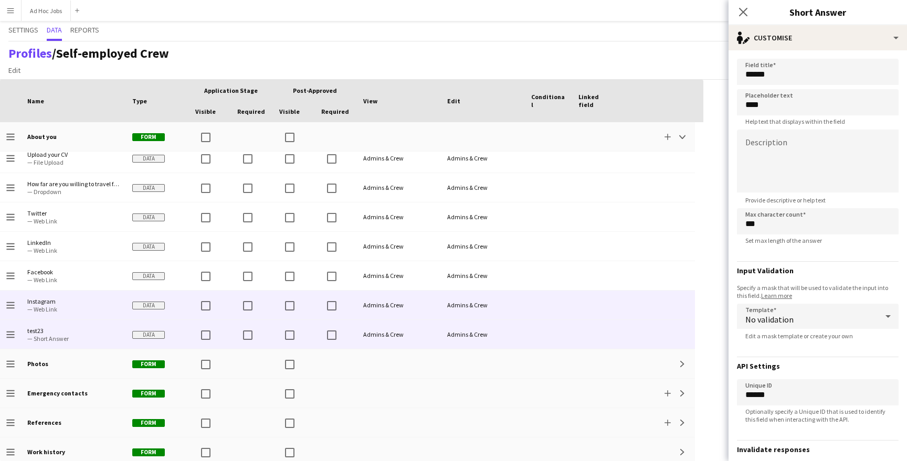
scroll to position [107, 0]
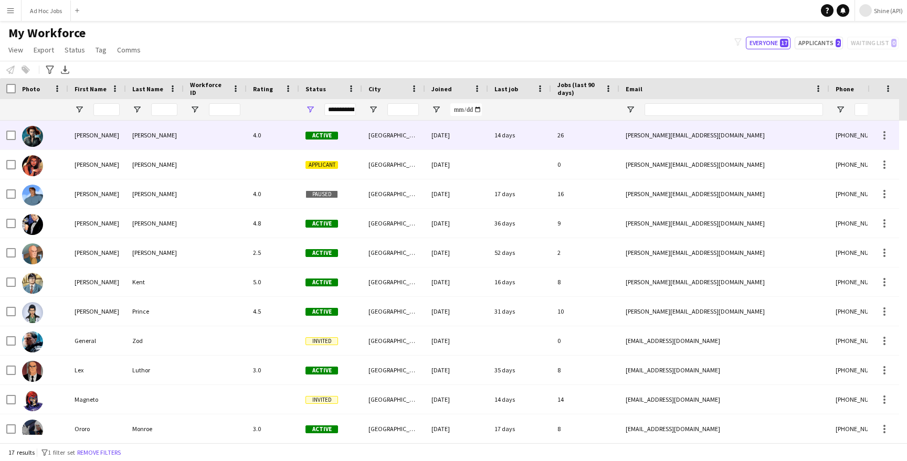
click at [124, 143] on div "[PERSON_NAME]" at bounding box center [97, 135] width 58 height 29
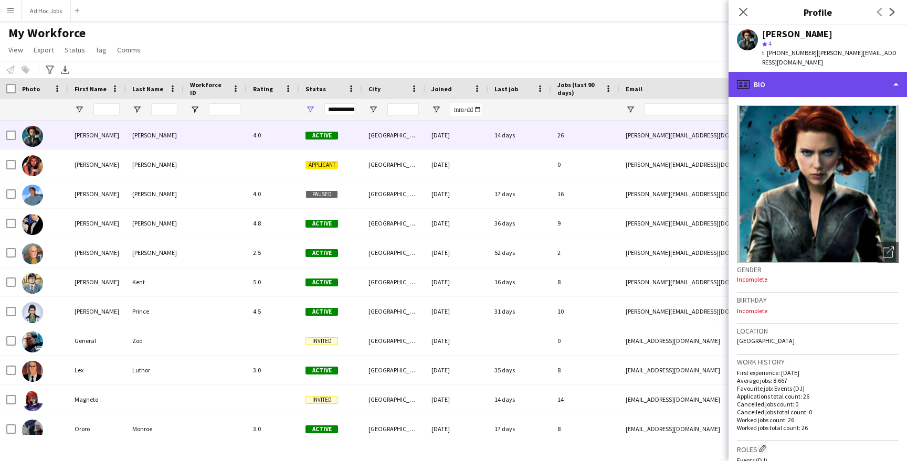
click at [810, 96] on div "profile Bio" at bounding box center [817, 84] width 178 height 25
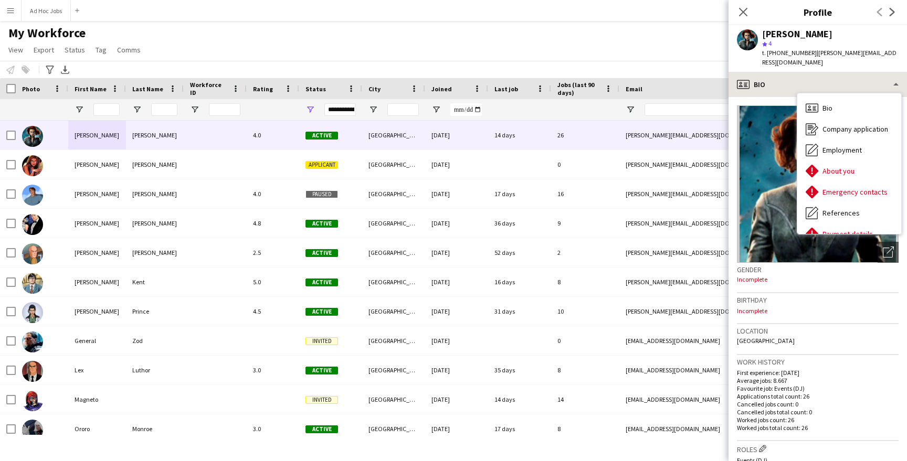
click at [810, 96] on div "Bio Bio Company application Company application Employment Employment About you…" at bounding box center [849, 163] width 104 height 141
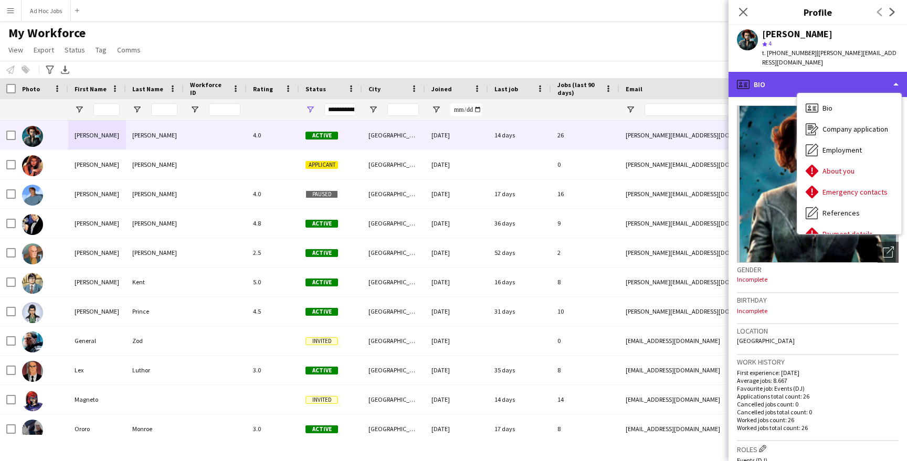
click at [807, 79] on div "profile Bio" at bounding box center [817, 84] width 178 height 25
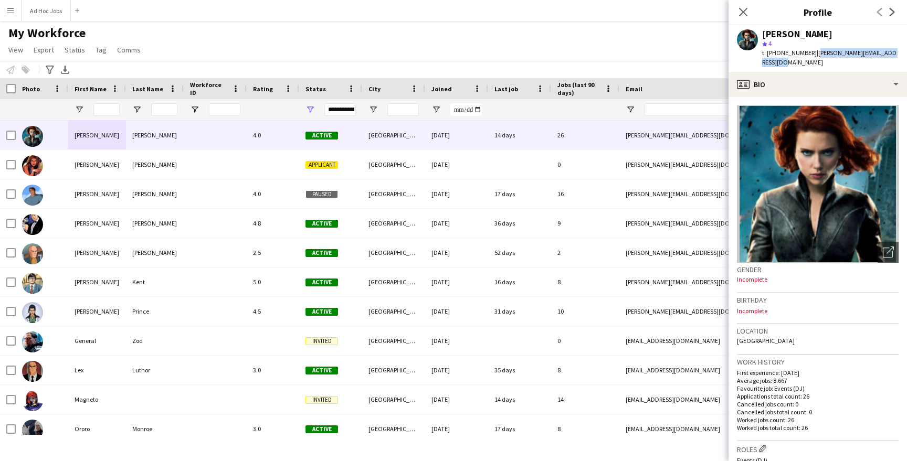
drag, startPoint x: 778, startPoint y: 65, endPoint x: 815, endPoint y: 50, distance: 40.1
click at [815, 50] on div "t. +4407700900451 | amanda+demo-wv3oi@liveforce.co" at bounding box center [830, 57] width 136 height 19
copy span "amanda+demo-wv3oi@liveforce.co"
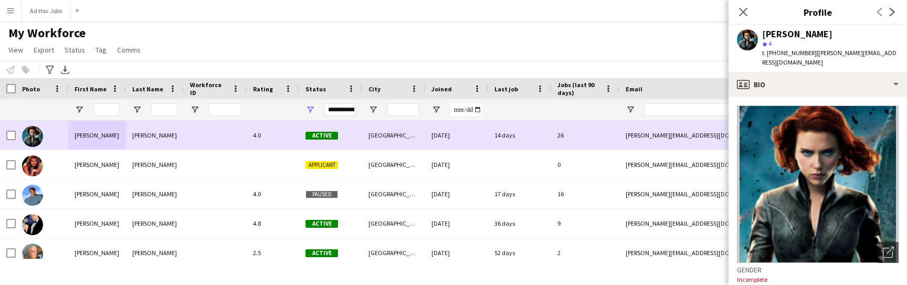
click at [110, 130] on div "[PERSON_NAME]" at bounding box center [97, 135] width 58 height 29
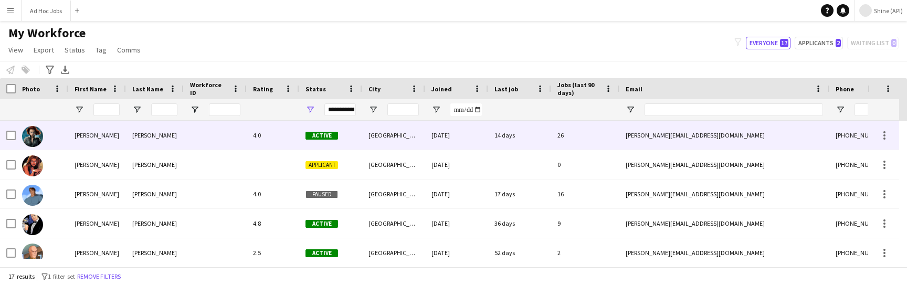
click at [110, 130] on div "[PERSON_NAME]" at bounding box center [97, 135] width 58 height 29
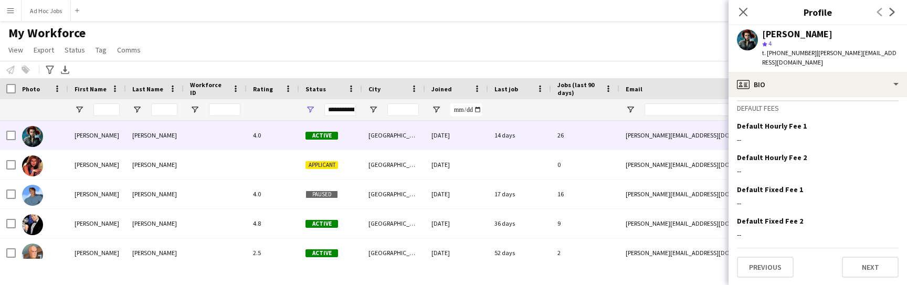
scroll to position [470, 0]
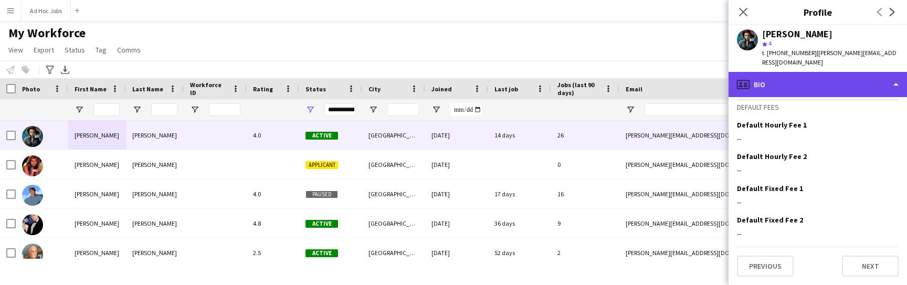
click at [809, 91] on div "profile Bio" at bounding box center [817, 84] width 178 height 25
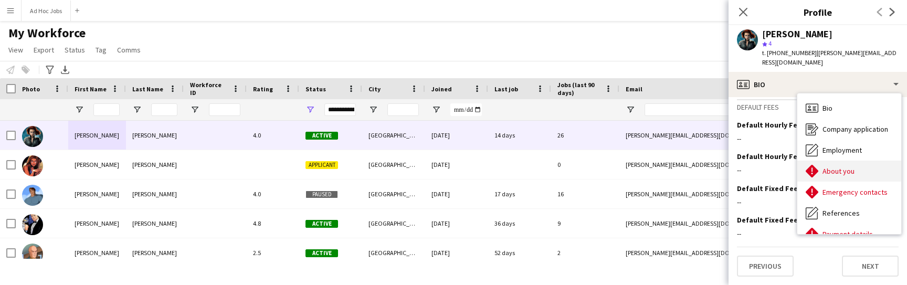
click at [840, 170] on span "About you" at bounding box center [838, 170] width 32 height 9
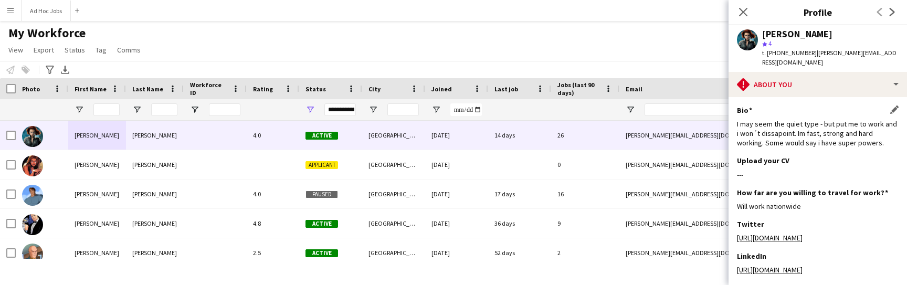
scroll to position [154, 0]
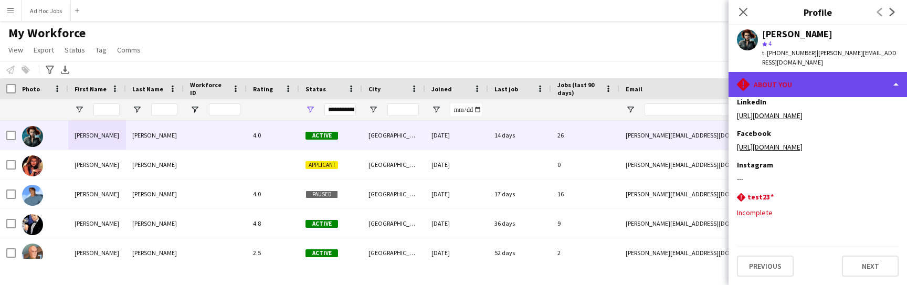
click at [802, 75] on div "rhombus-alert About you" at bounding box center [817, 84] width 178 height 25
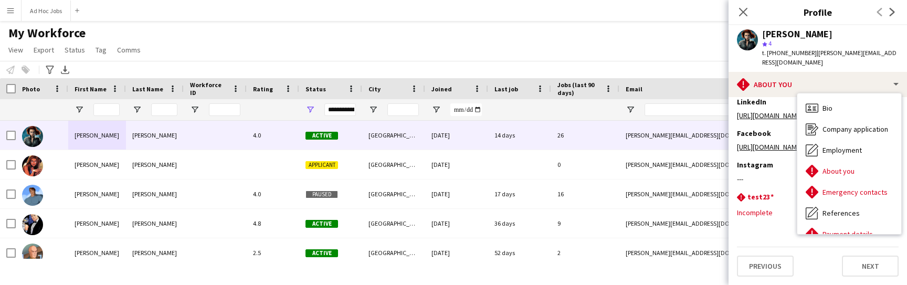
click at [769, 194] on h3 "test23" at bounding box center [760, 196] width 26 height 9
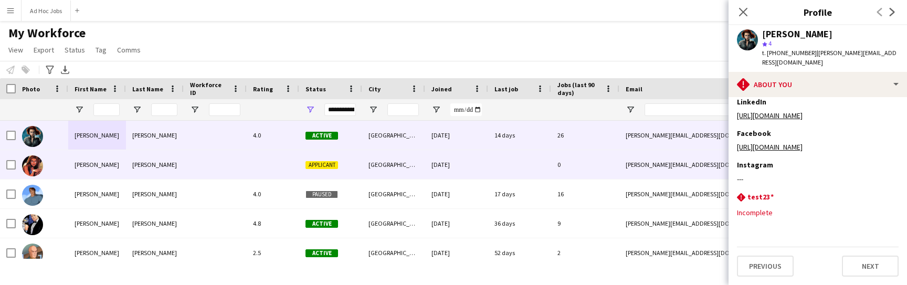
click at [118, 165] on div "[PERSON_NAME]" at bounding box center [97, 164] width 58 height 29
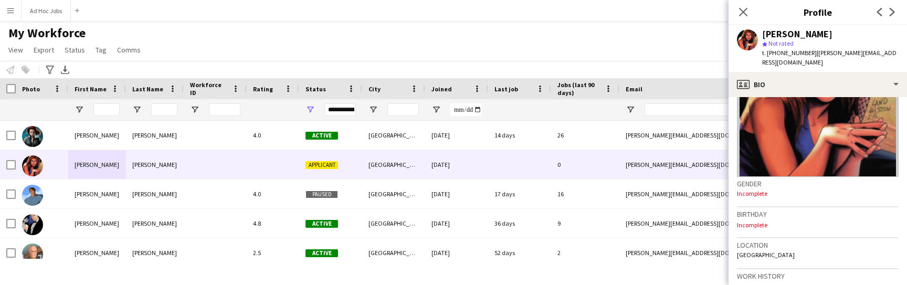
scroll to position [125, 0]
